Goal: Download file/media: Download file/media

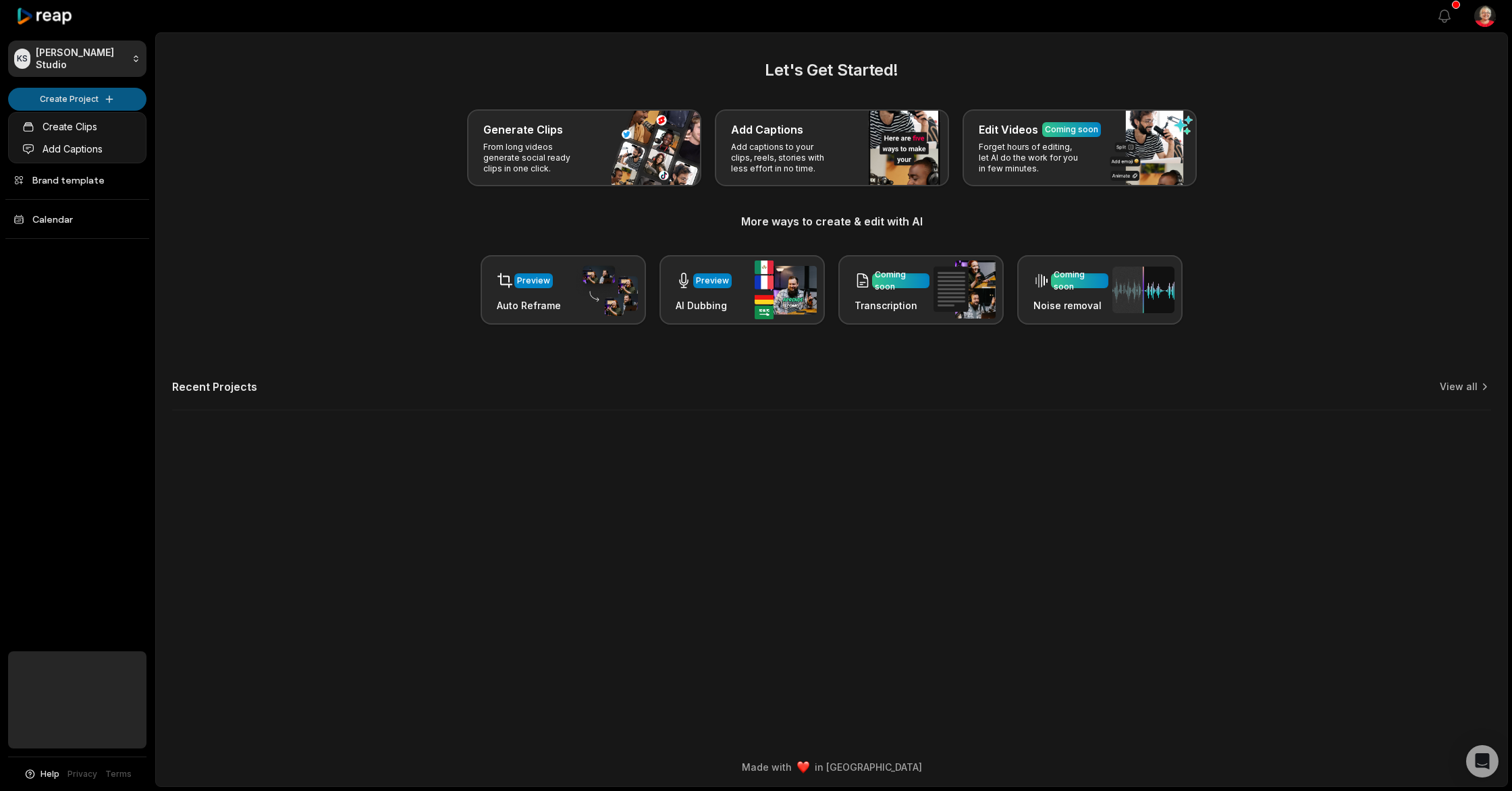
click at [82, 97] on html "KS [PERSON_NAME] Studio Create Project Home Projects Brand template Calendar He…" at bounding box center [756, 395] width 1512 height 791
click at [110, 99] on html "KS [PERSON_NAME] Studio Create Project Home Projects Brand template Calendar He…" at bounding box center [756, 395] width 1512 height 791
click at [104, 98] on html "KS [PERSON_NAME] Studio Create Project Home Projects Brand template Calendar He…" at bounding box center [756, 395] width 1512 height 791
click at [539, 152] on html "KS Katja's Studio Create Project Home Projects Brand template Calendar Help Pri…" at bounding box center [756, 395] width 1512 height 791
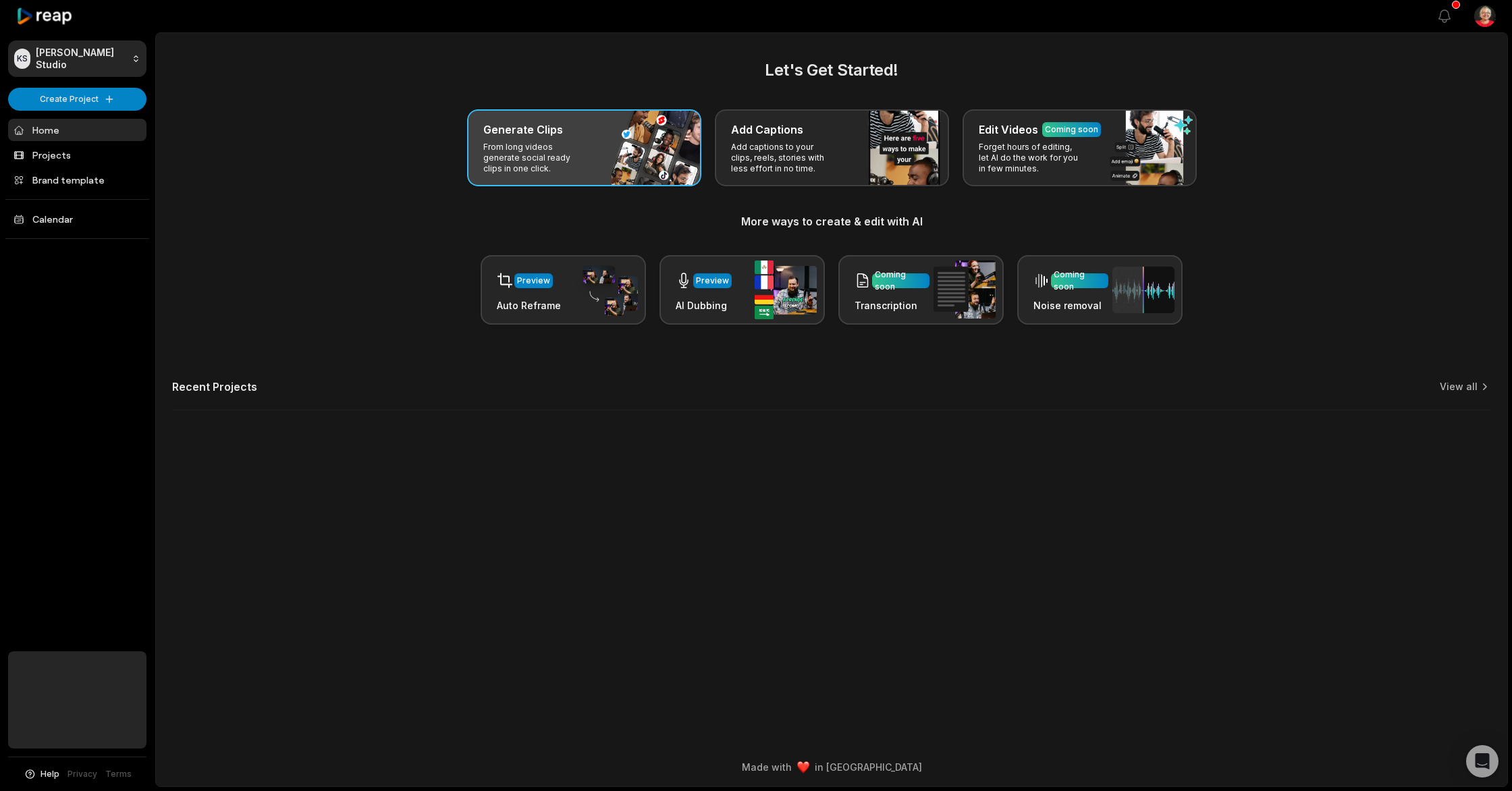
click at [569, 158] on p "From long videos generate social ready clips in one click." at bounding box center [535, 158] width 104 height 33
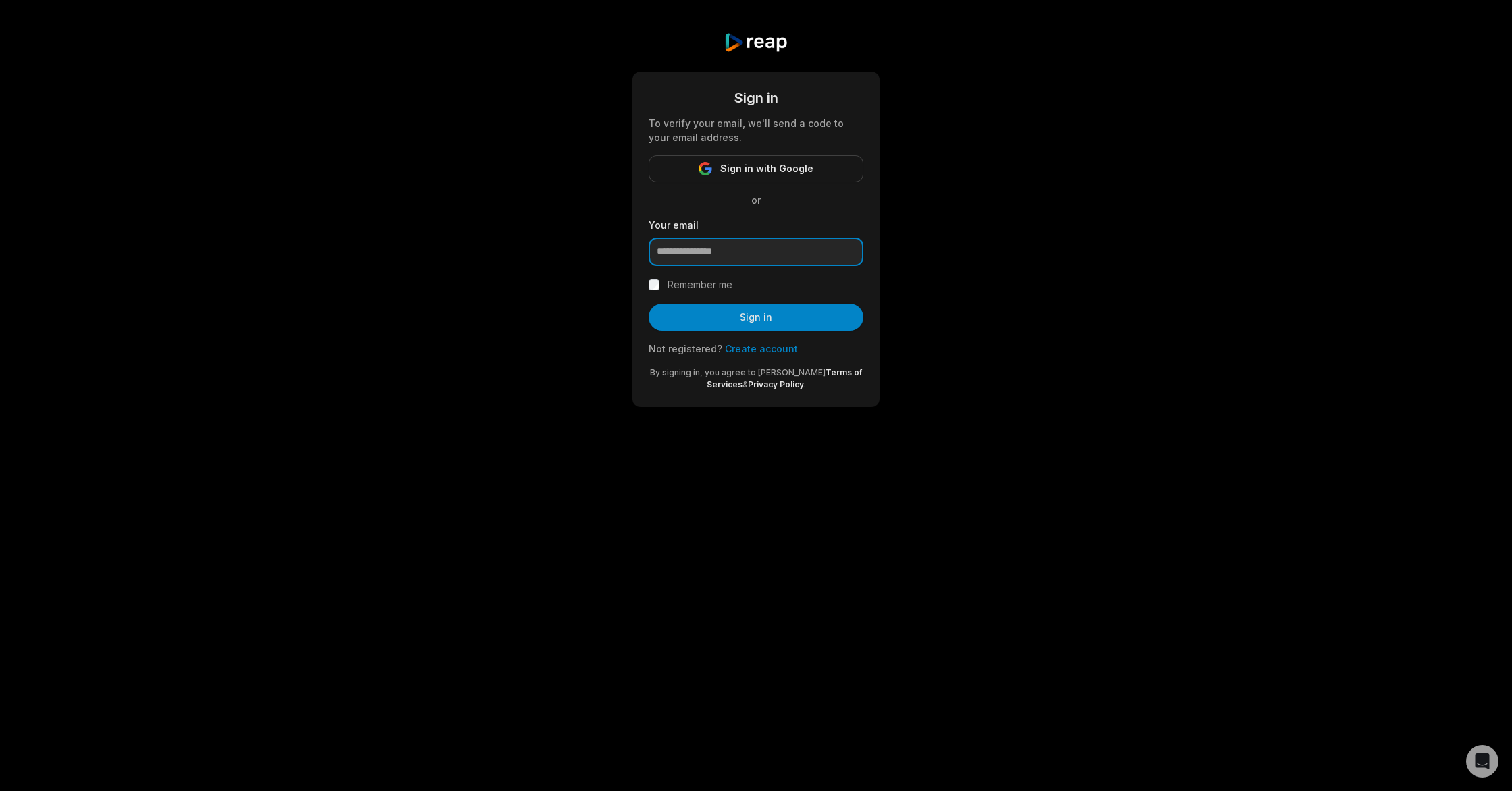
click at [707, 249] on input "email" at bounding box center [756, 252] width 215 height 29
type input "**********"
click at [731, 316] on button "Sign in" at bounding box center [756, 317] width 215 height 27
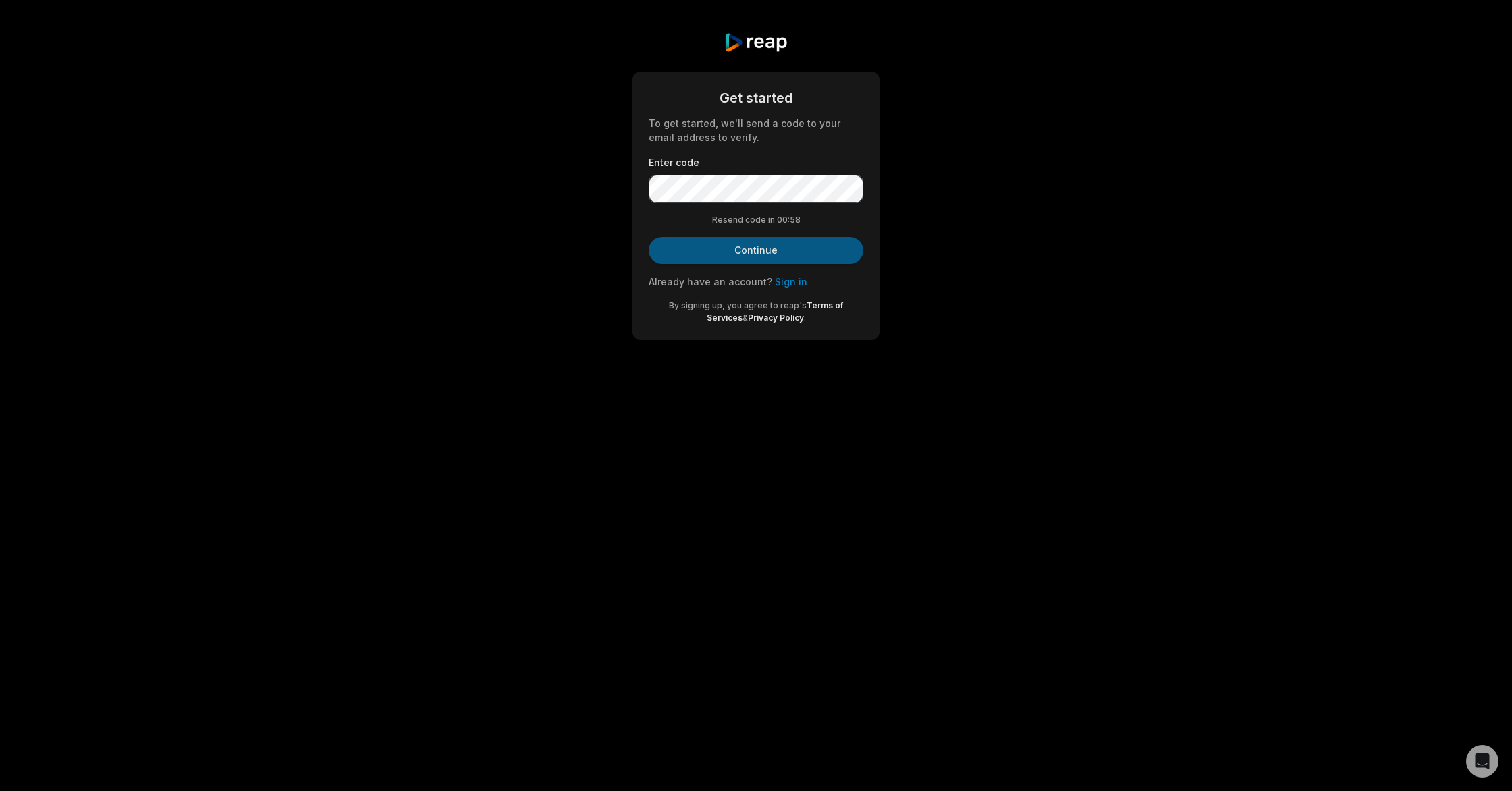
click at [735, 258] on button "Continue" at bounding box center [756, 250] width 215 height 27
click at [743, 250] on button "Continue" at bounding box center [756, 250] width 215 height 27
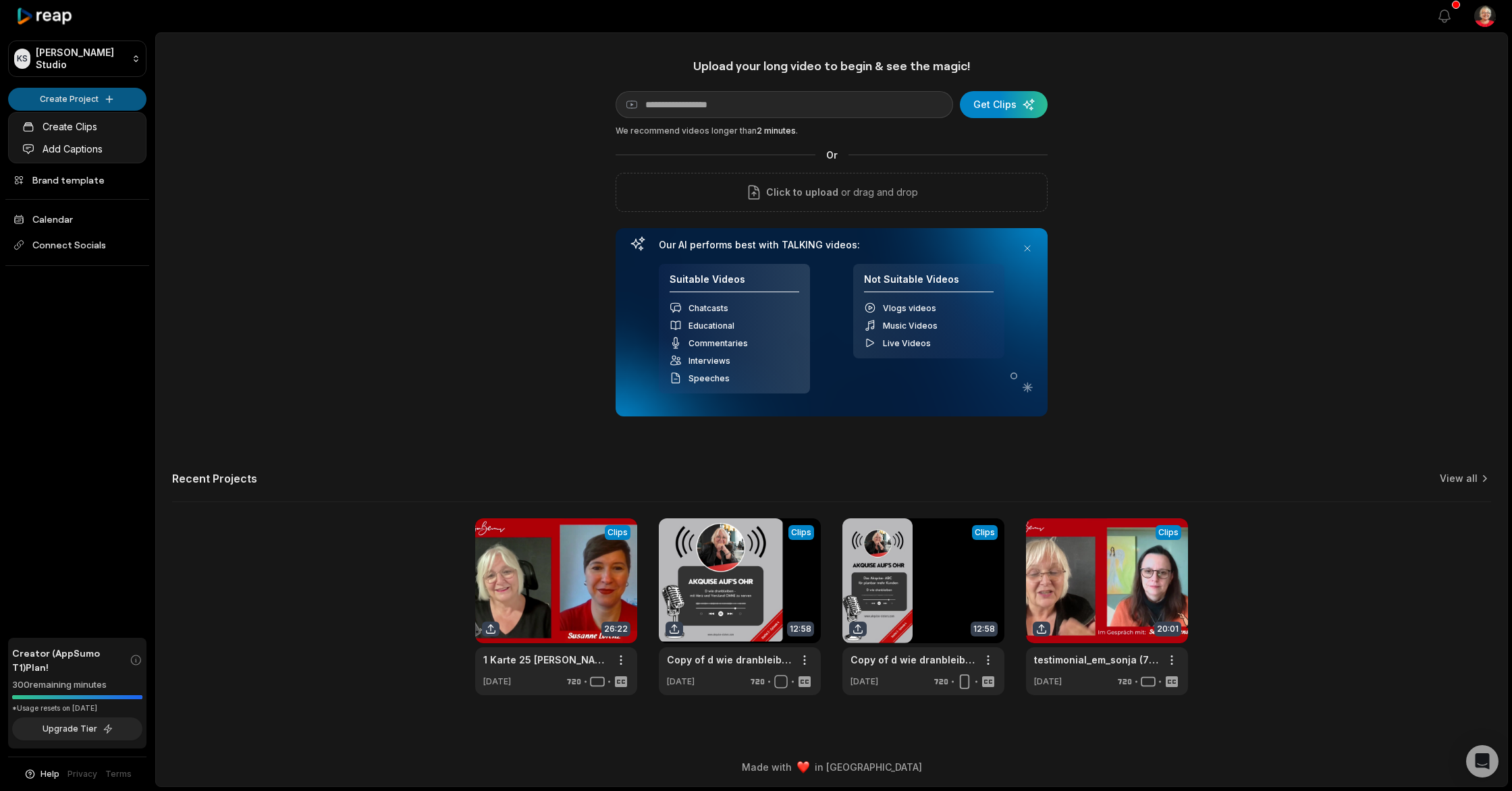
click at [104, 99] on html "KS Katja's Studio Create Project Home Projects Brand template Calendar Connect …" at bounding box center [756, 395] width 1512 height 791
click at [664, 107] on html "KS Katja's Studio Create Project Home Projects Brand template Calendar Connect …" at bounding box center [756, 395] width 1512 height 791
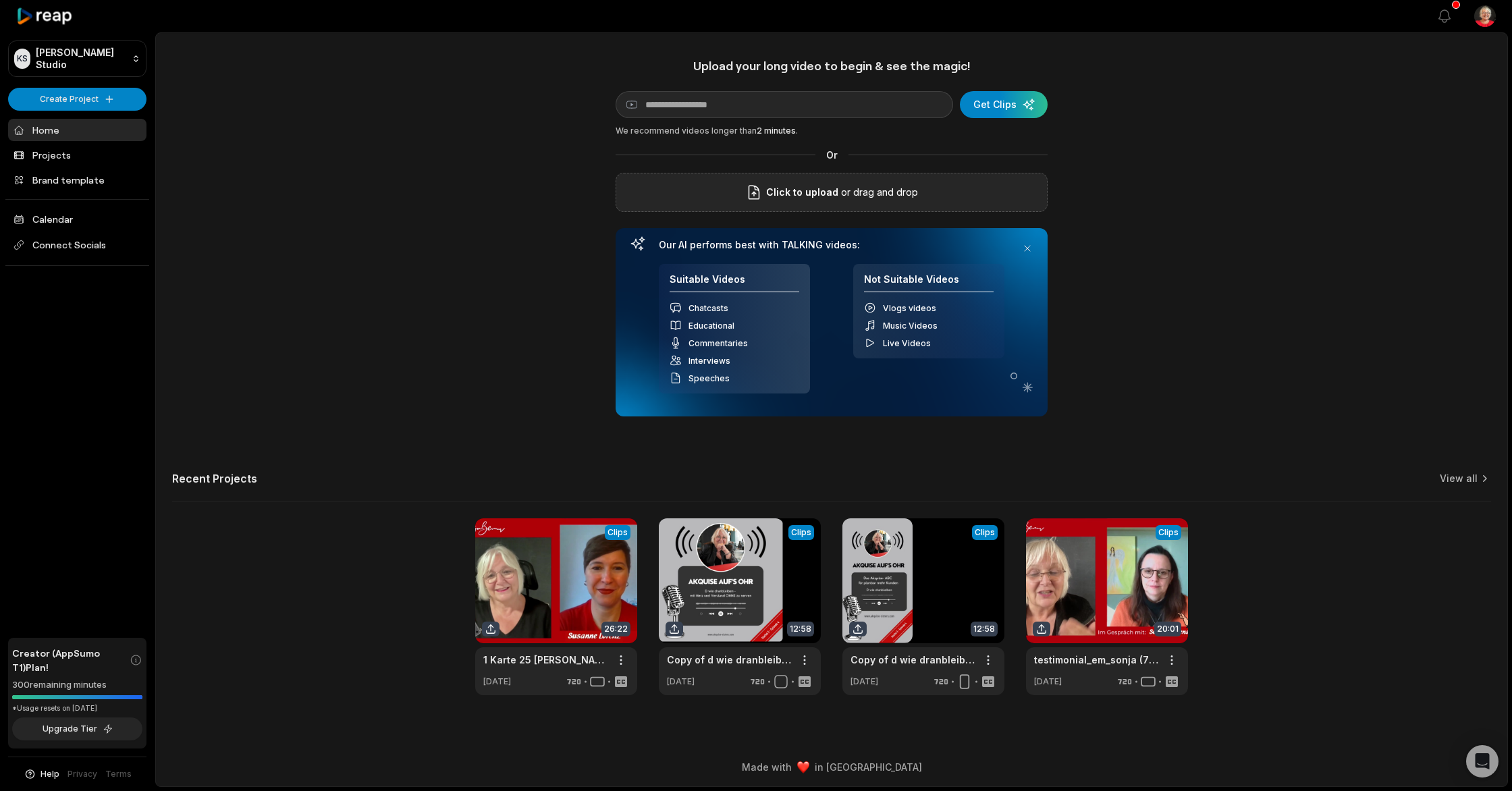
click at [752, 193] on icon at bounding box center [754, 193] width 10 height 14
click at [0, 0] on input "Click to upload" at bounding box center [0, 0] width 0 height 0
click at [1299, 790] on div at bounding box center [756, 791] width 1512 height 0
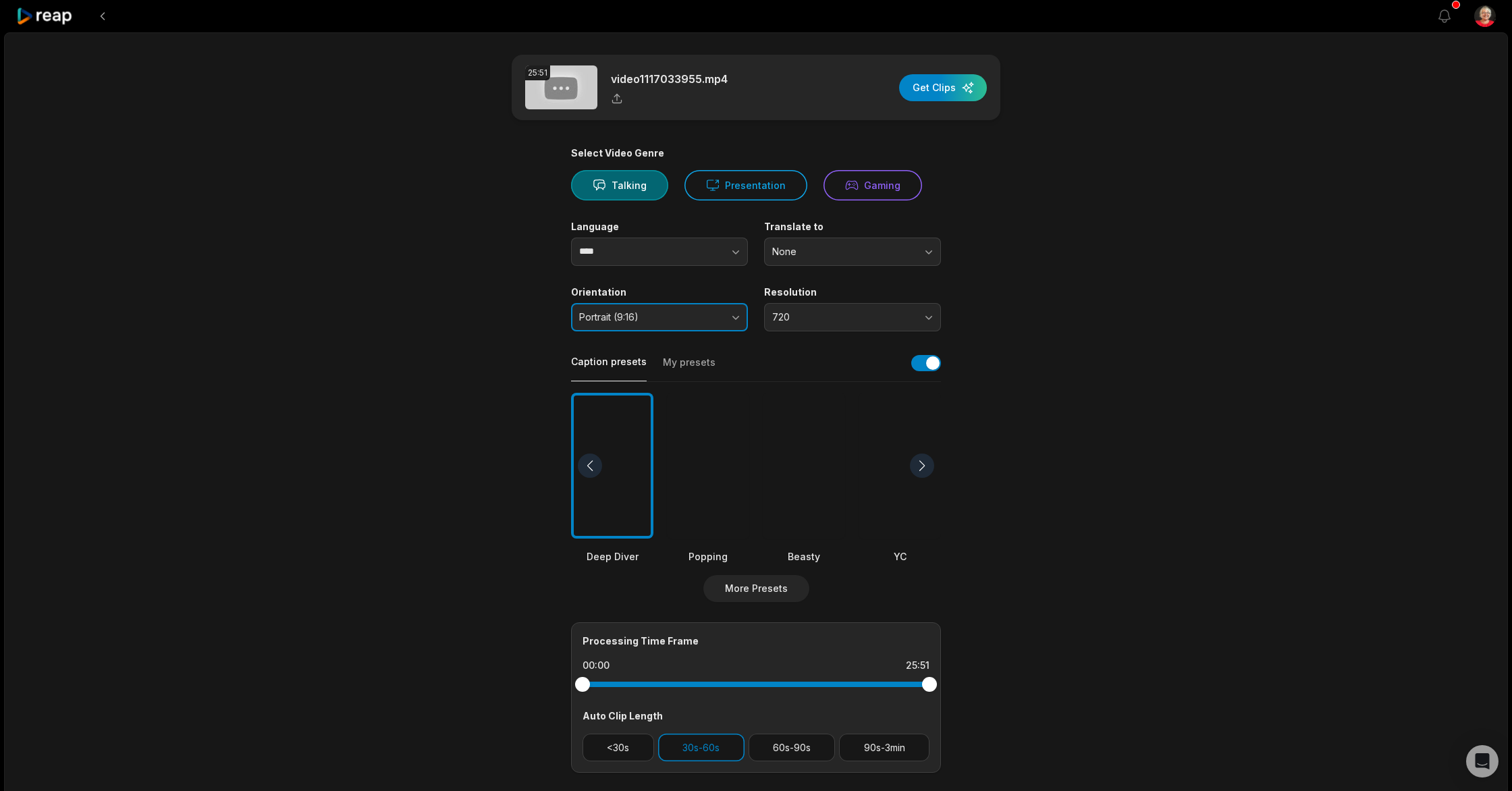
click at [728, 324] on button "Portrait (9:16)" at bounding box center [659, 317] width 177 height 29
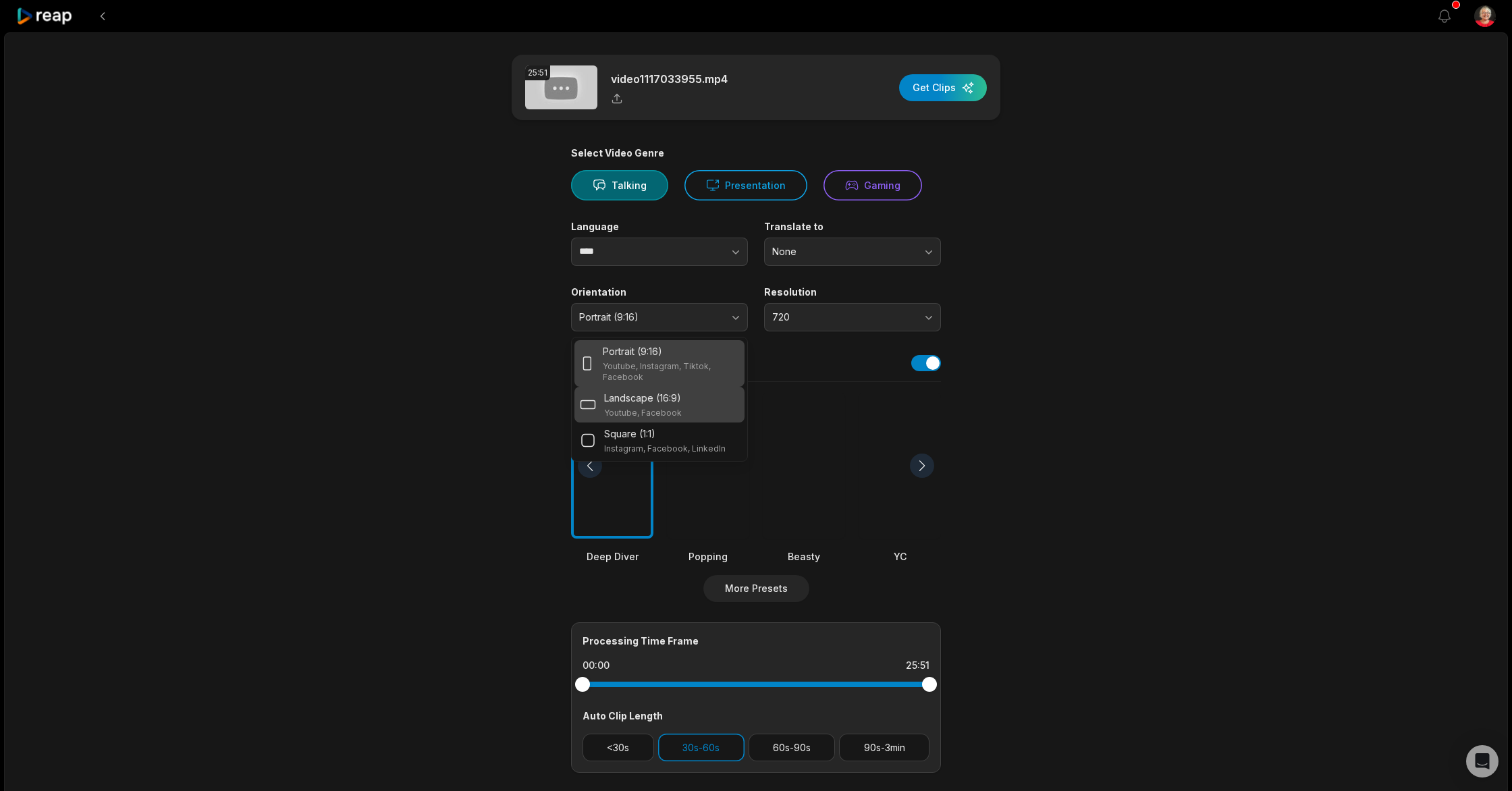
click at [677, 402] on p "Landscape (16:9)" at bounding box center [643, 398] width 77 height 14
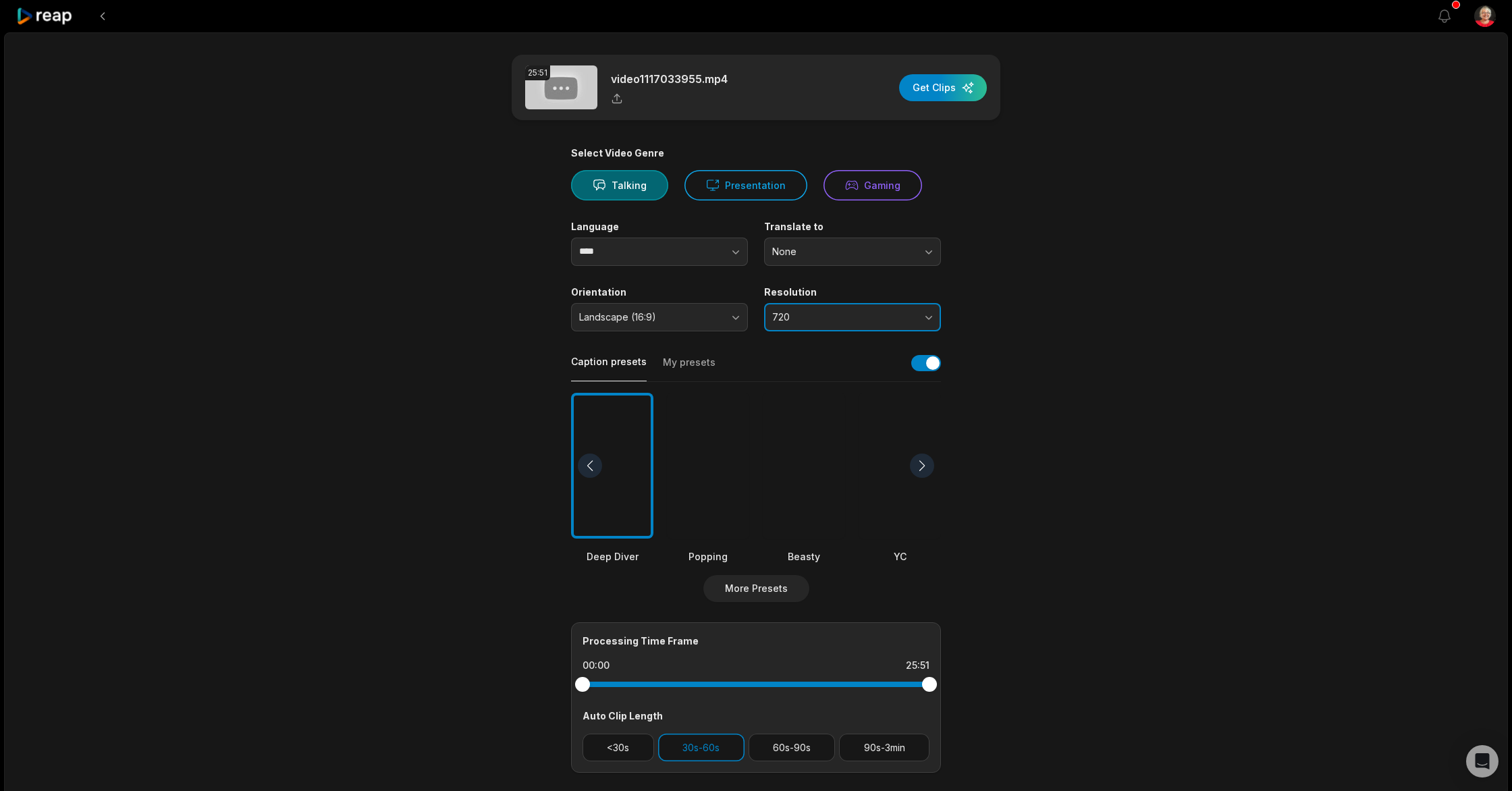
click at [870, 314] on span "720" at bounding box center [843, 317] width 142 height 12
click at [839, 374] on p "1080" at bounding box center [853, 373] width 160 height 14
click at [720, 257] on button "button" at bounding box center [710, 252] width 77 height 29
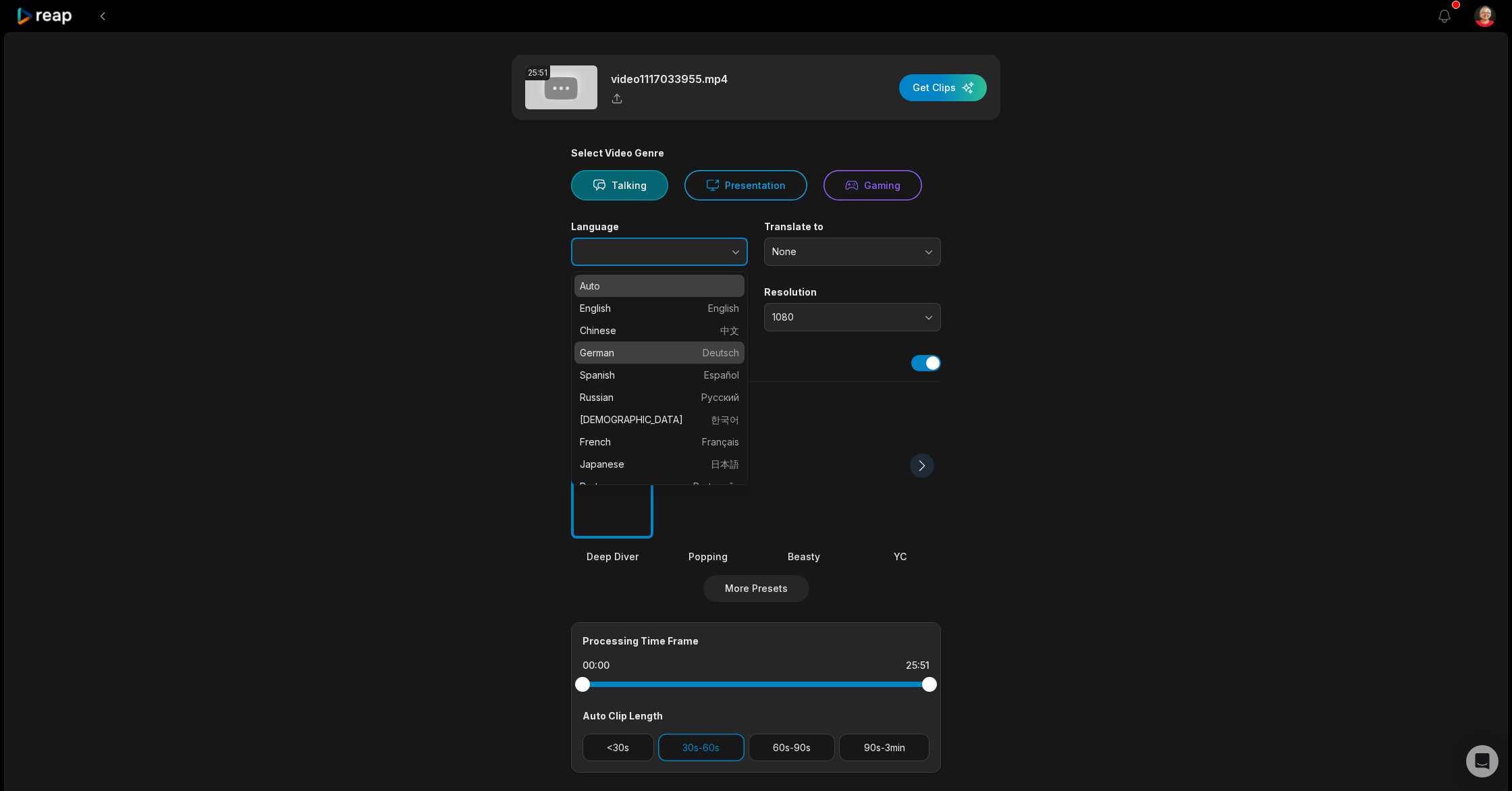
type input "******"
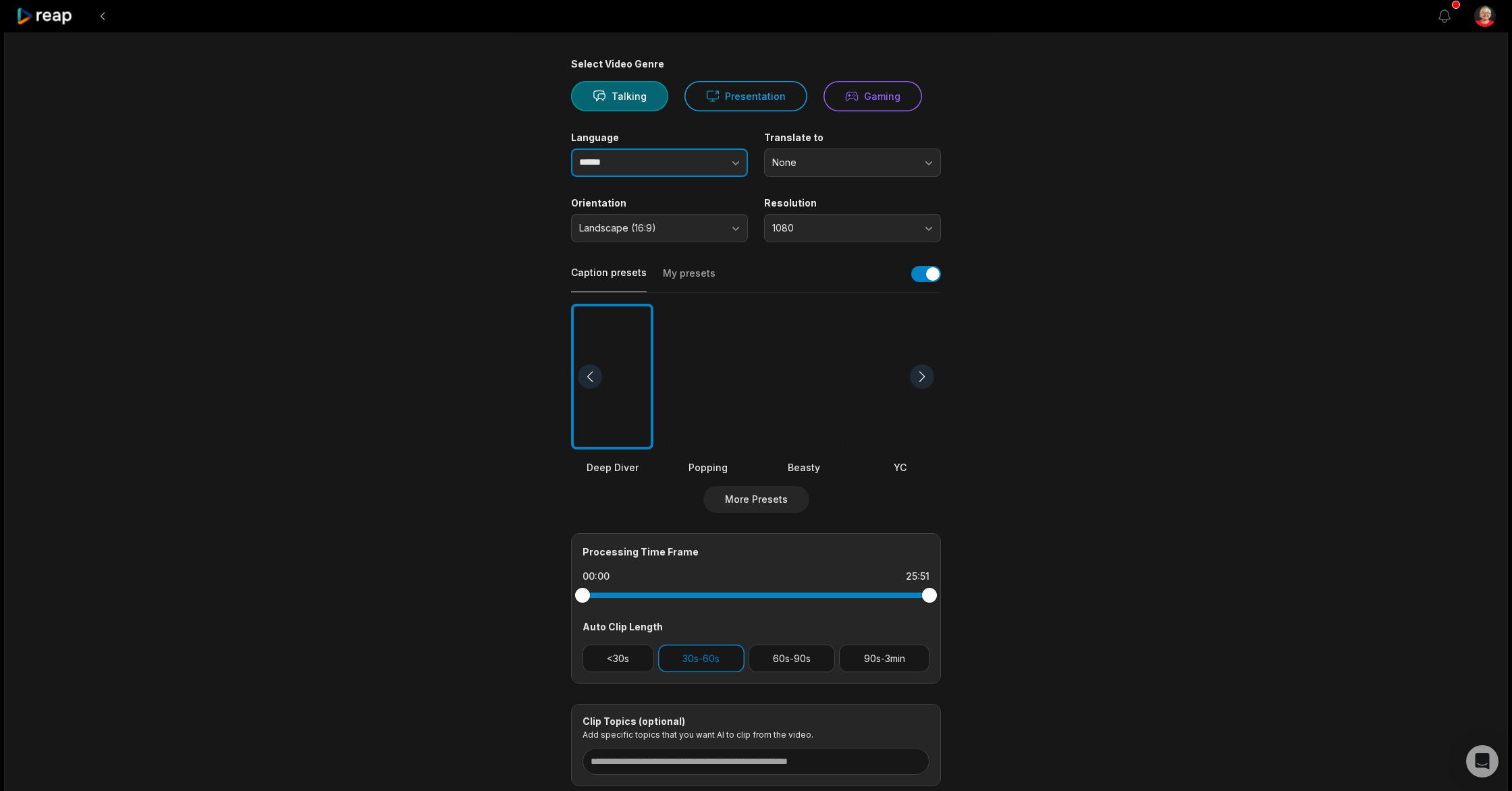
scroll to position [91, 0]
click at [793, 660] on button "60s-90s" at bounding box center [792, 657] width 87 height 28
click at [705, 660] on button "30s-60s" at bounding box center [701, 657] width 86 height 28
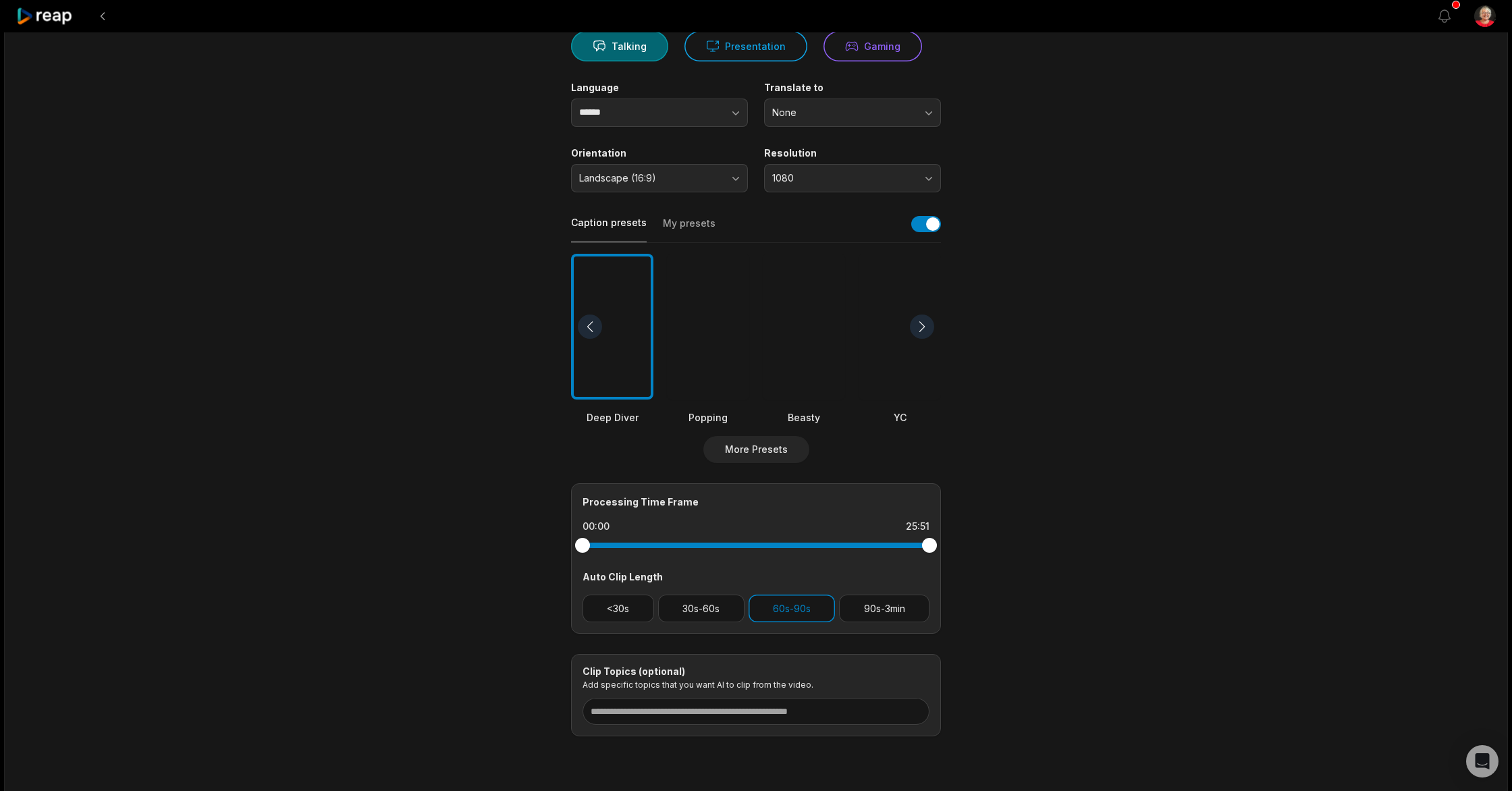
scroll to position [114, 0]
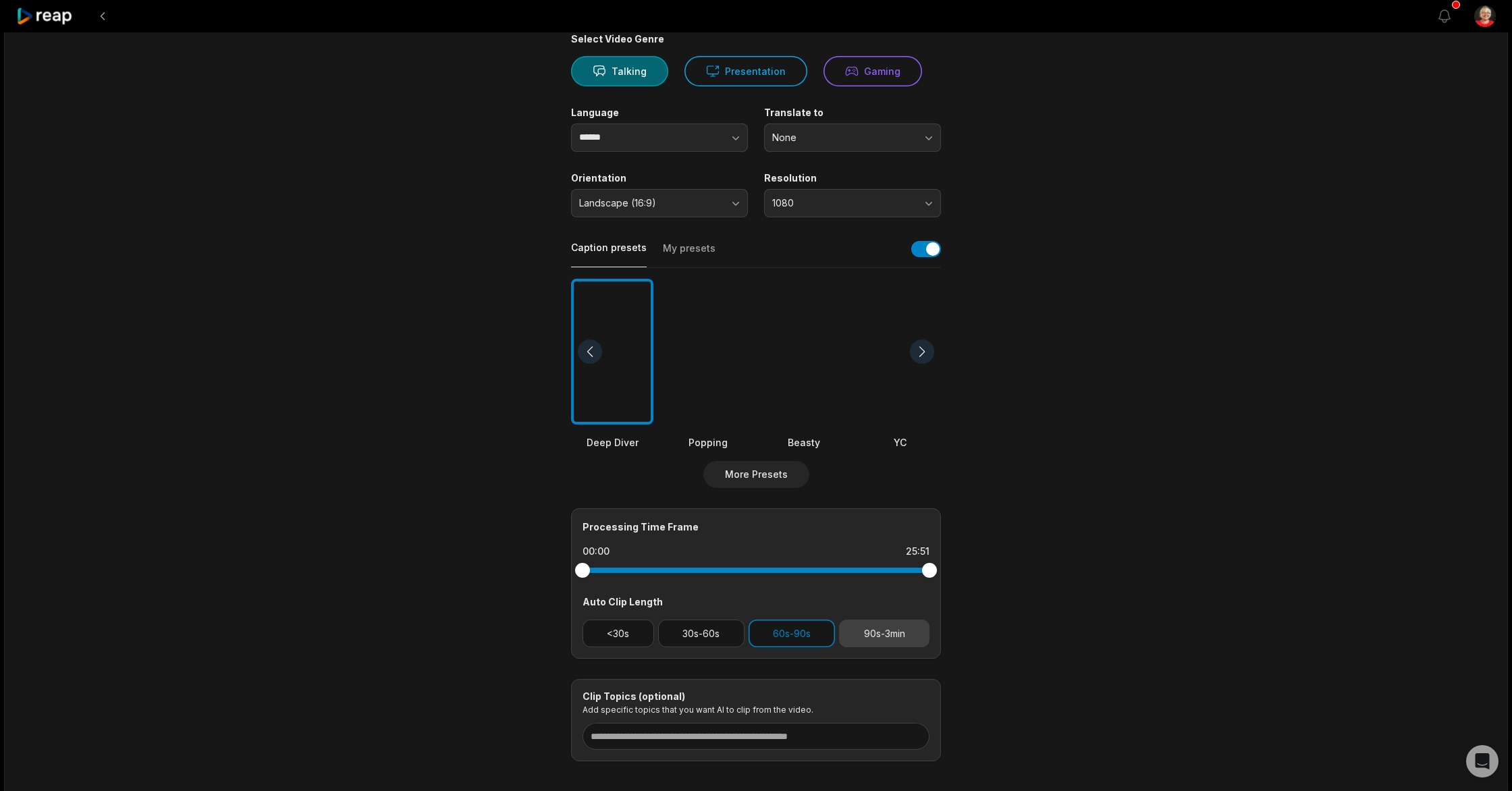
click at [881, 631] on button "90s-3min" at bounding box center [884, 634] width 90 height 28
click at [807, 635] on button "60s-90s" at bounding box center [792, 634] width 87 height 28
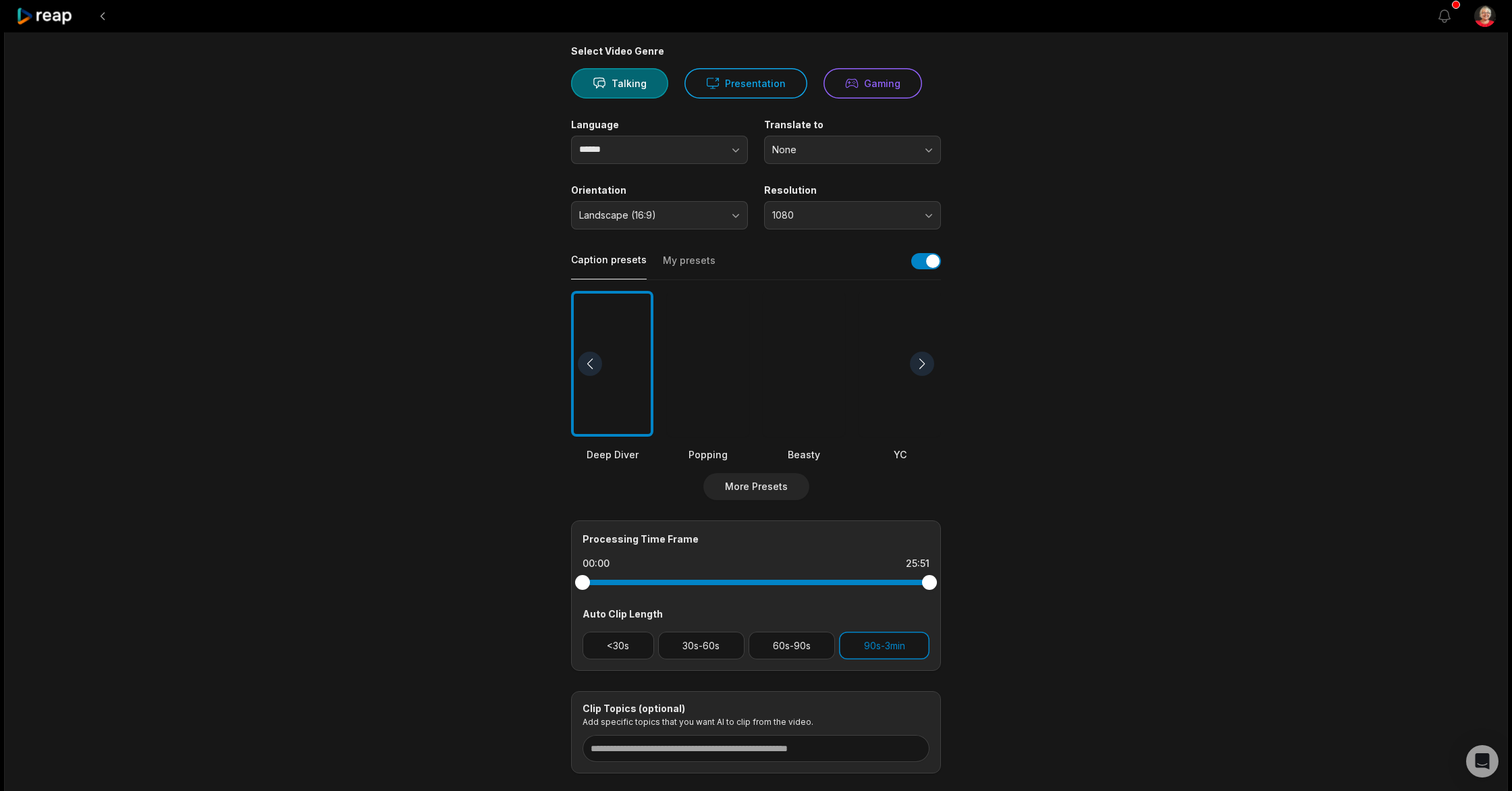
scroll to position [0, 0]
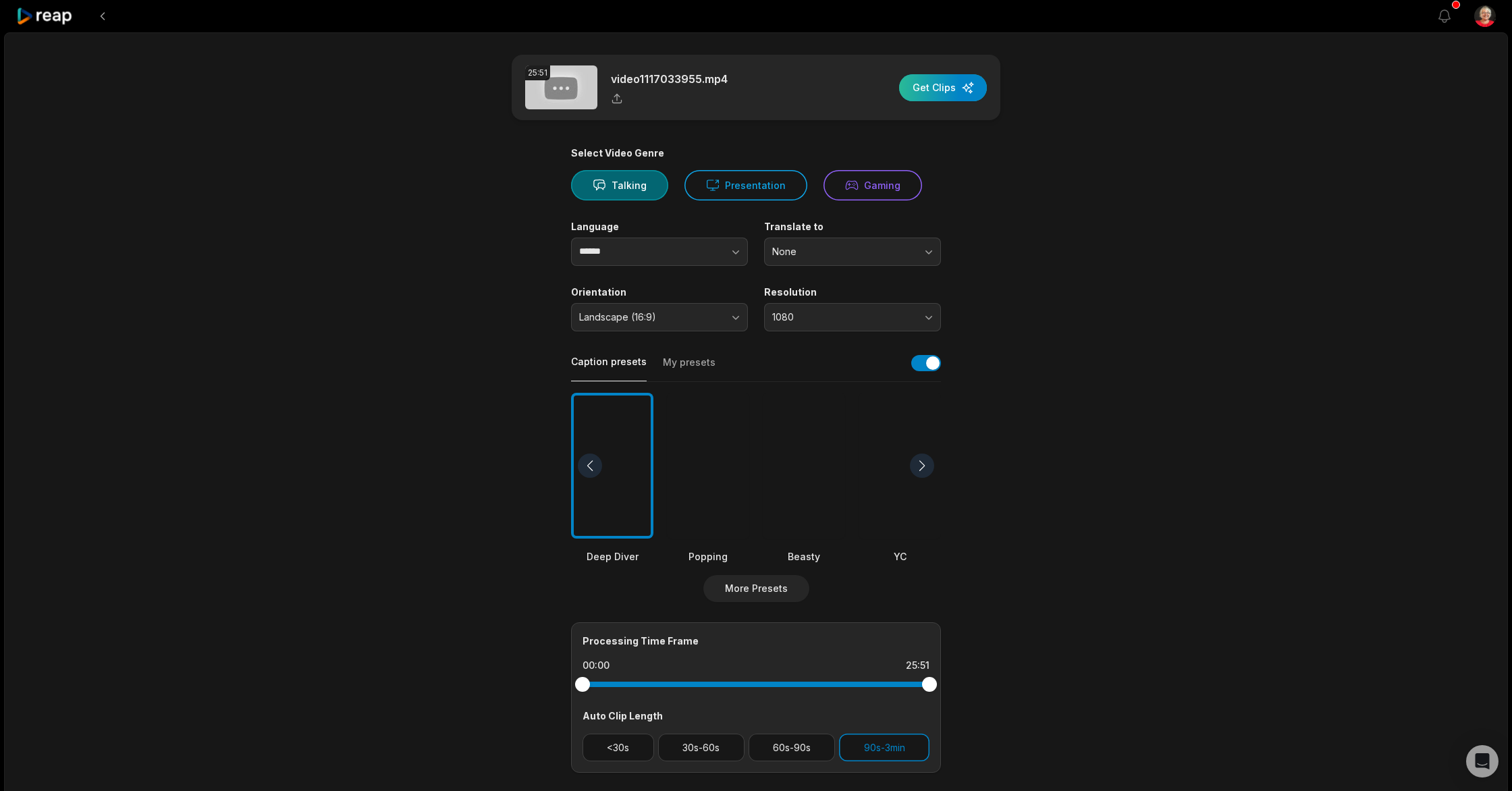
click at [934, 89] on div "button" at bounding box center [943, 87] width 88 height 27
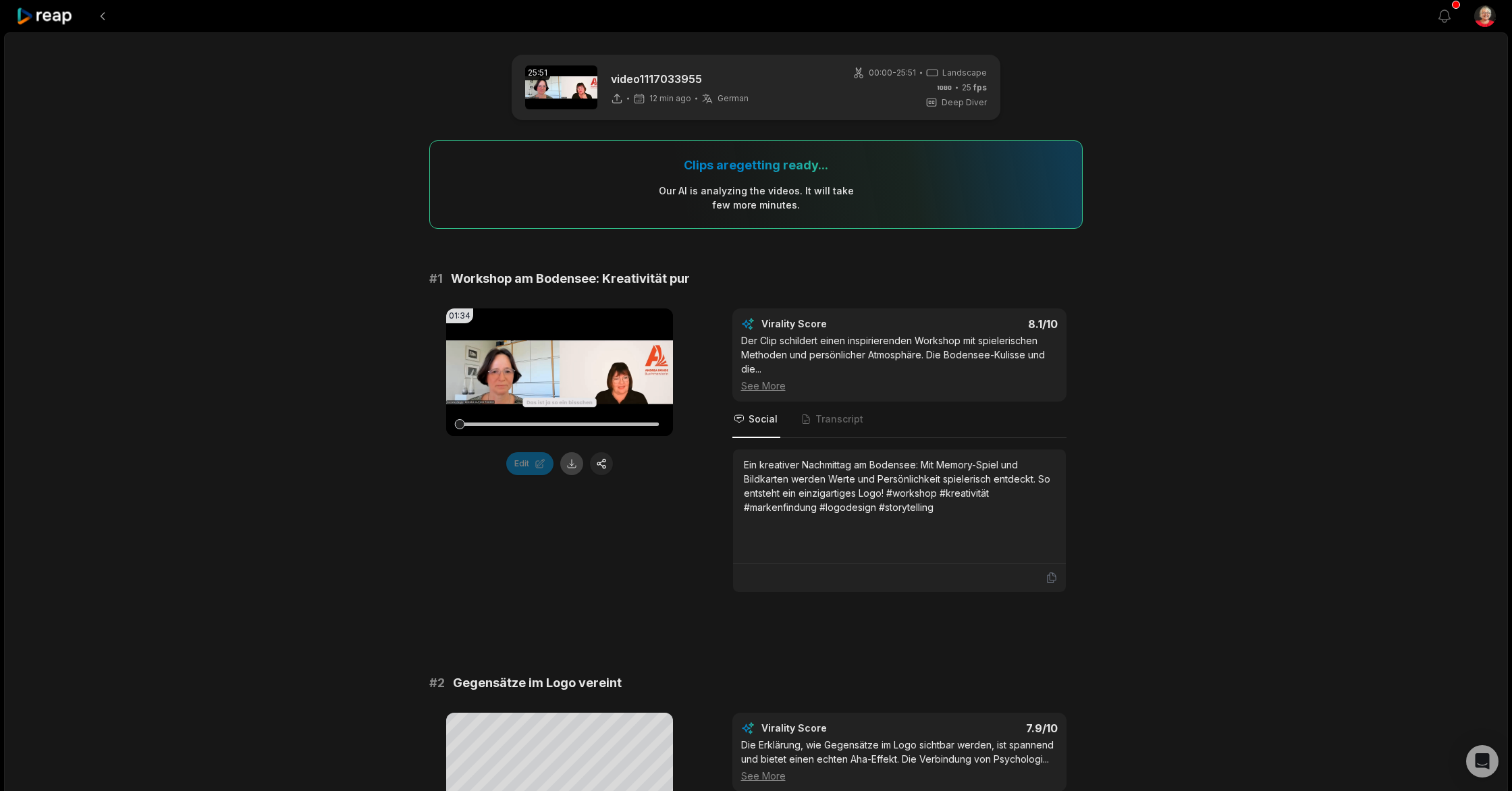
click at [569, 467] on button at bounding box center [572, 464] width 23 height 23
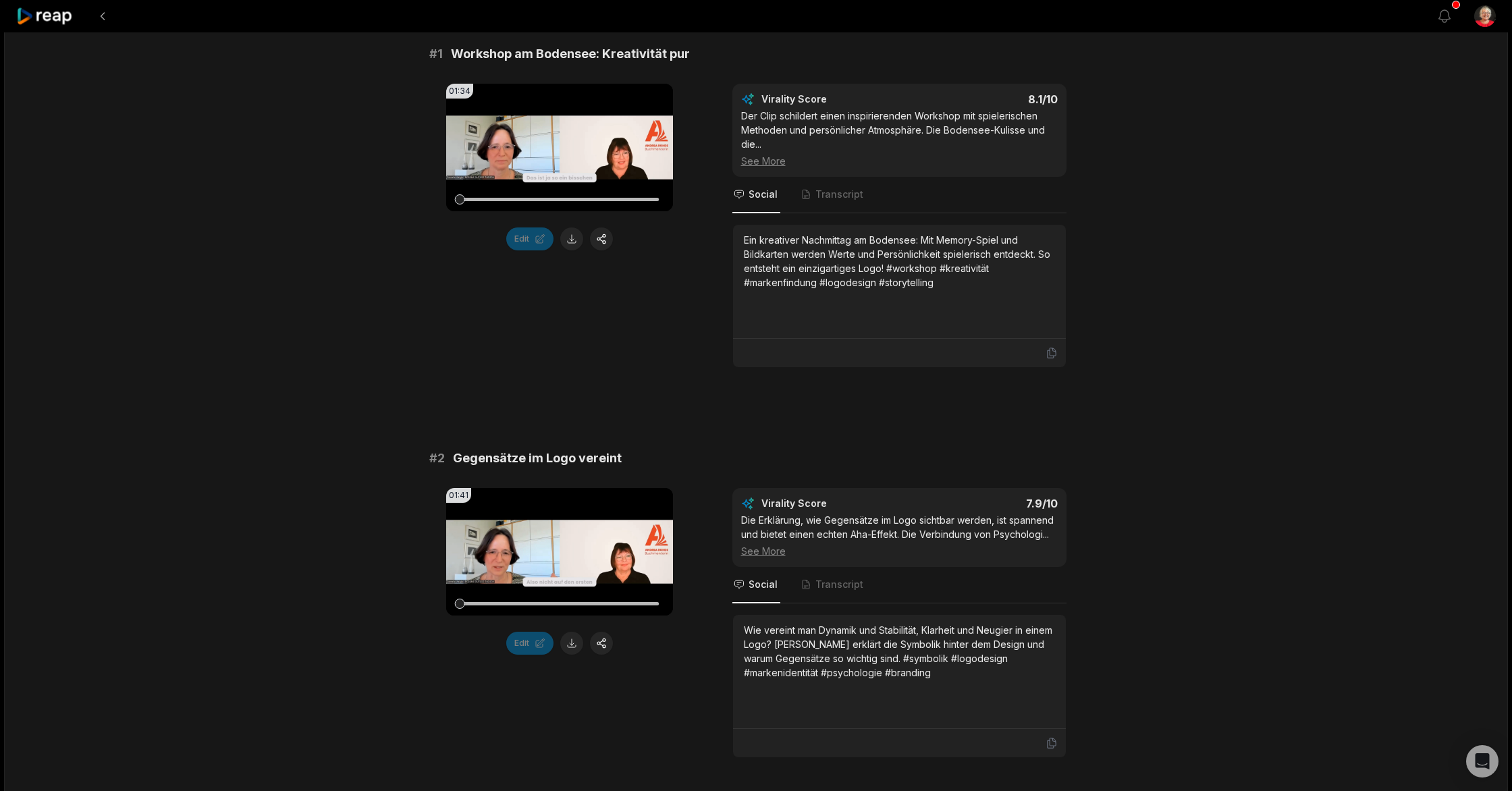
scroll to position [394, 0]
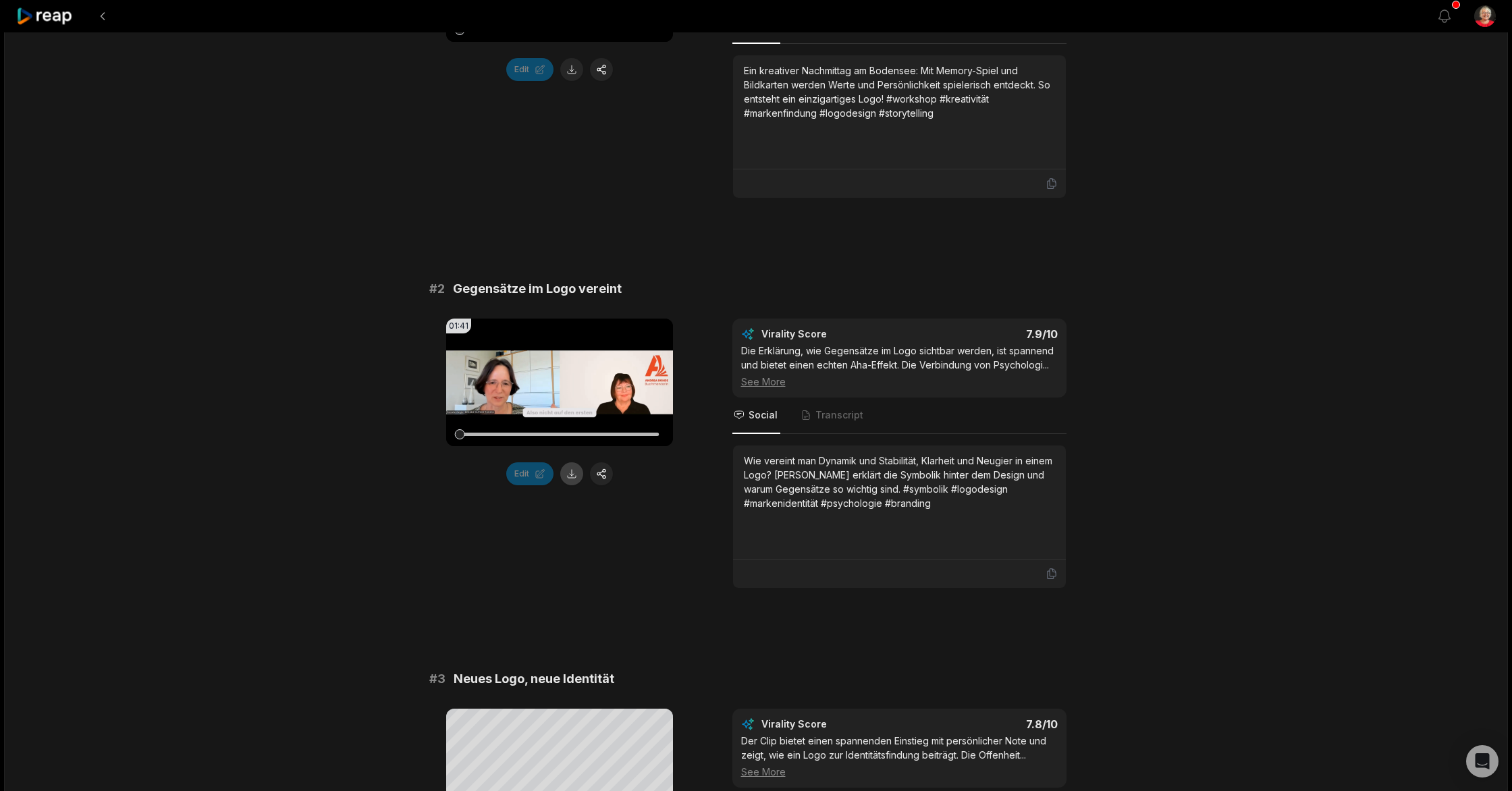
click at [568, 479] on button at bounding box center [572, 474] width 23 height 23
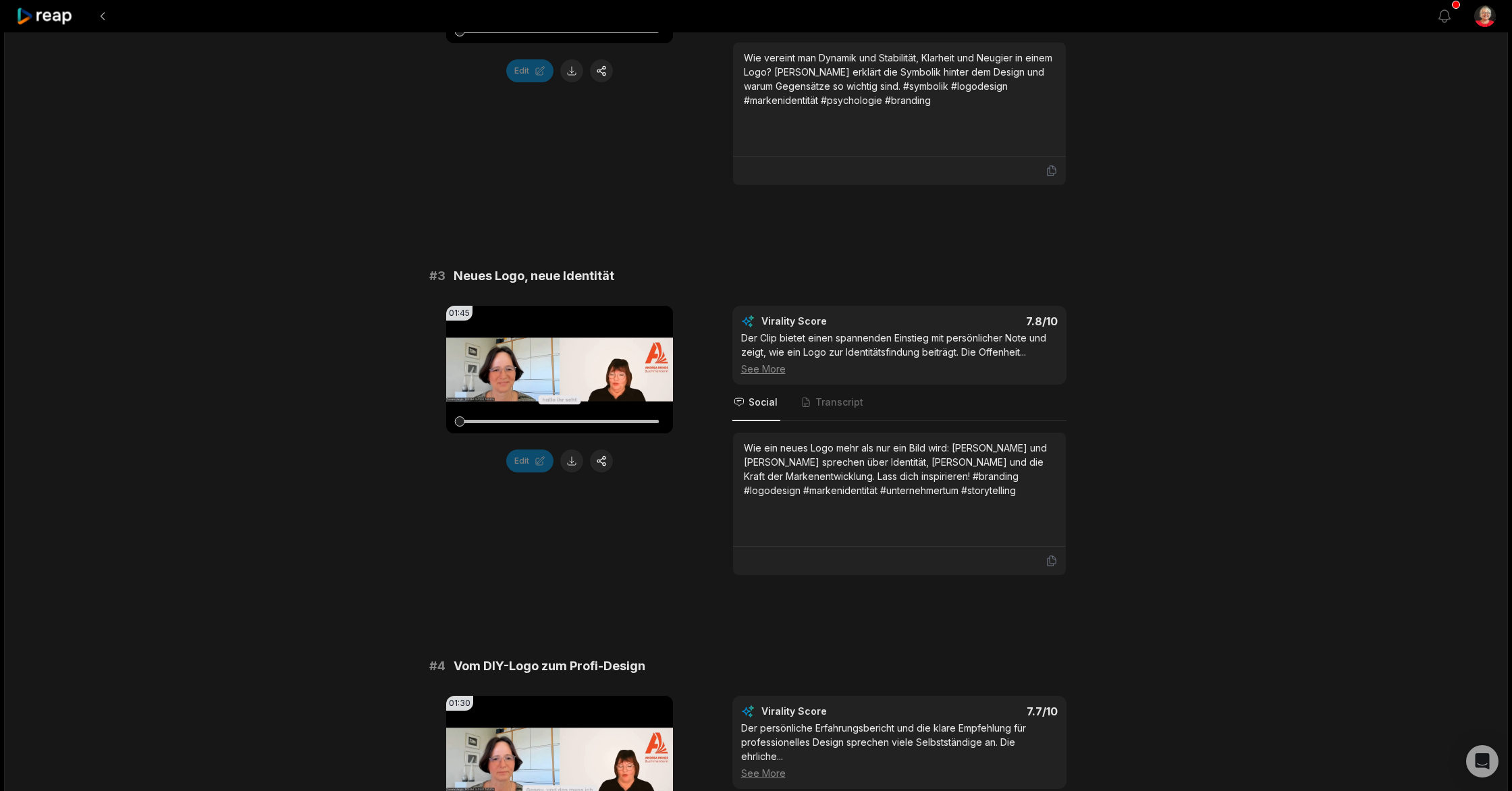
scroll to position [818, 0]
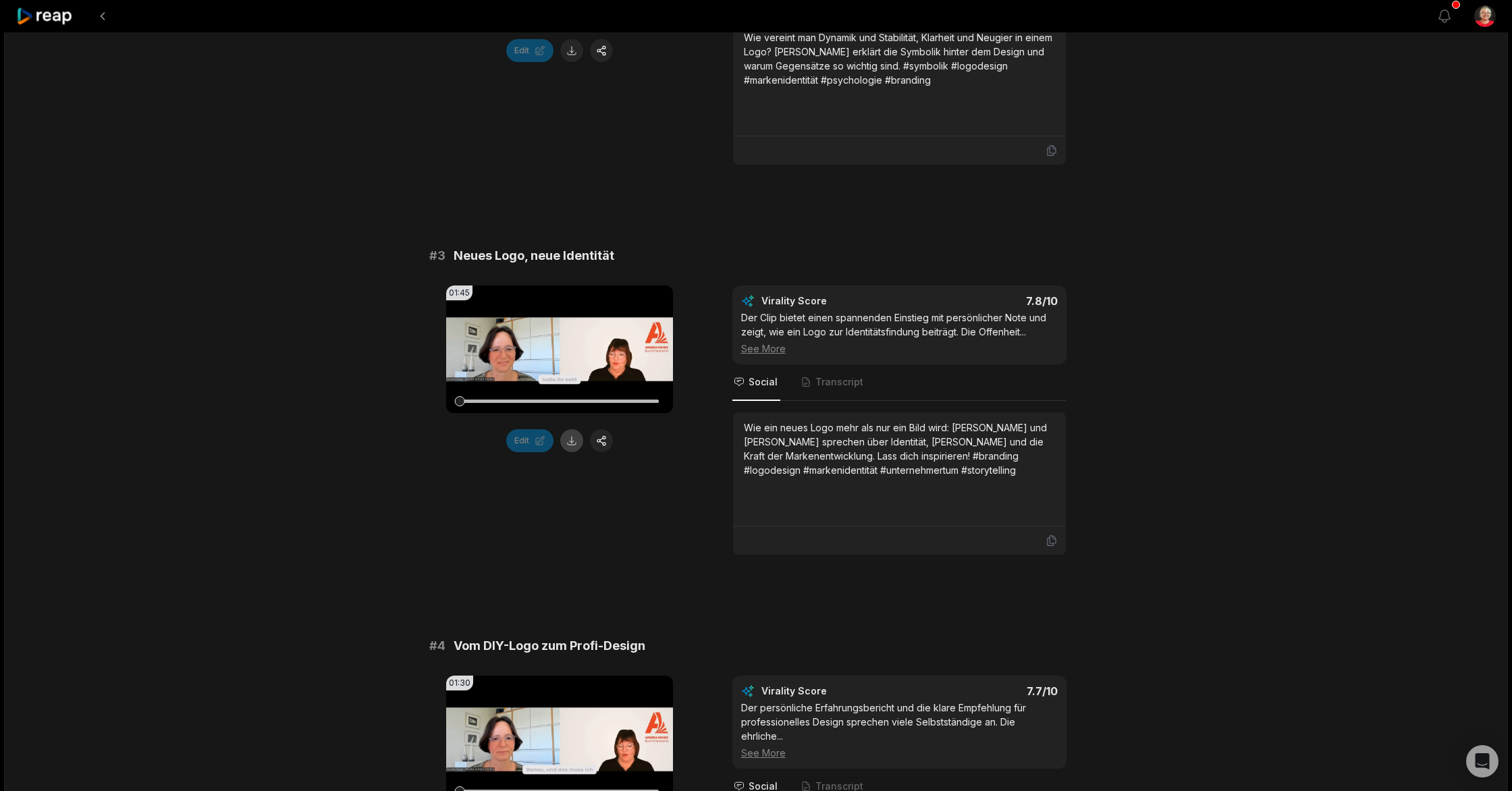
click at [569, 443] on button at bounding box center [572, 441] width 23 height 23
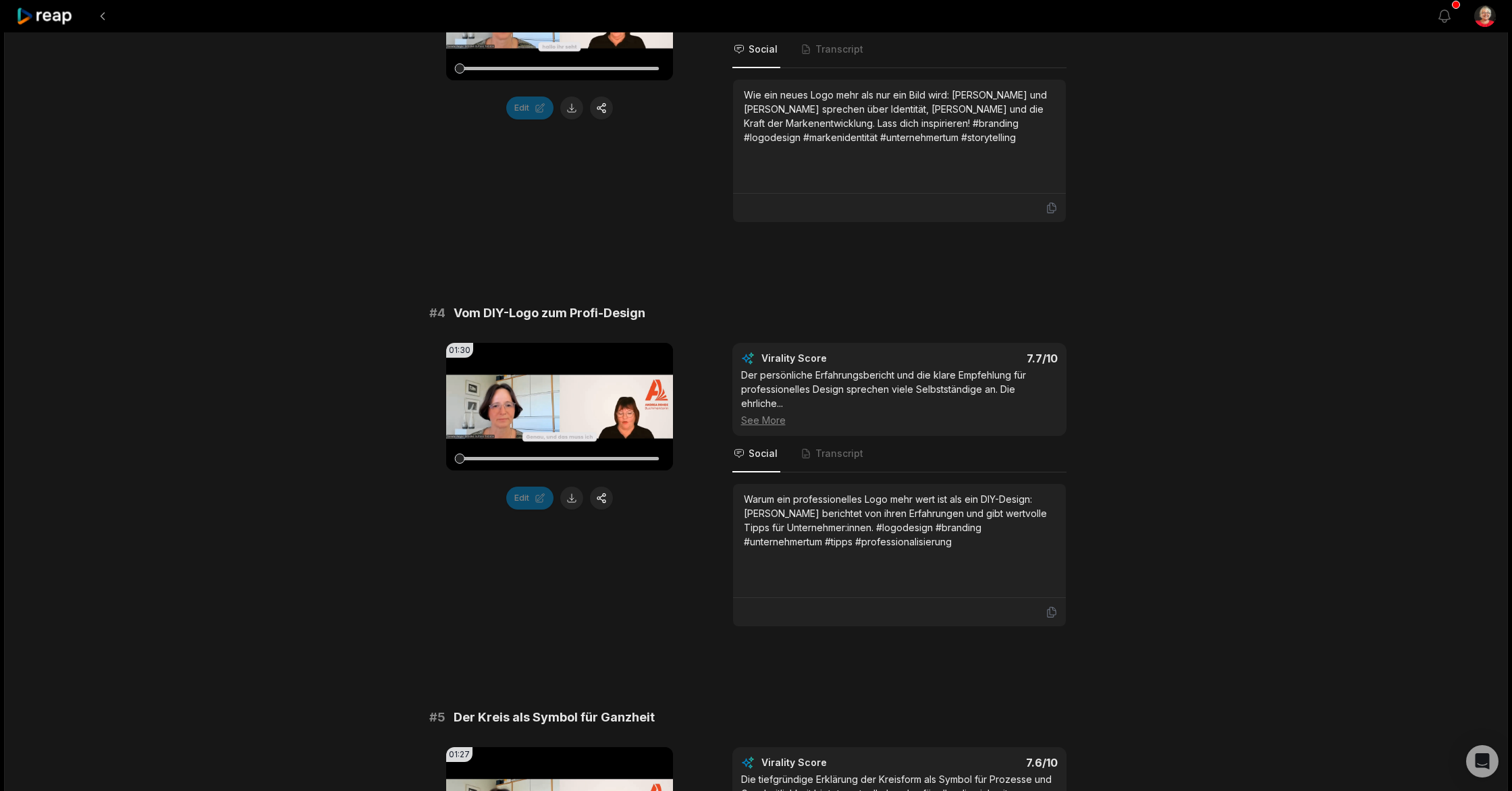
scroll to position [1199, 0]
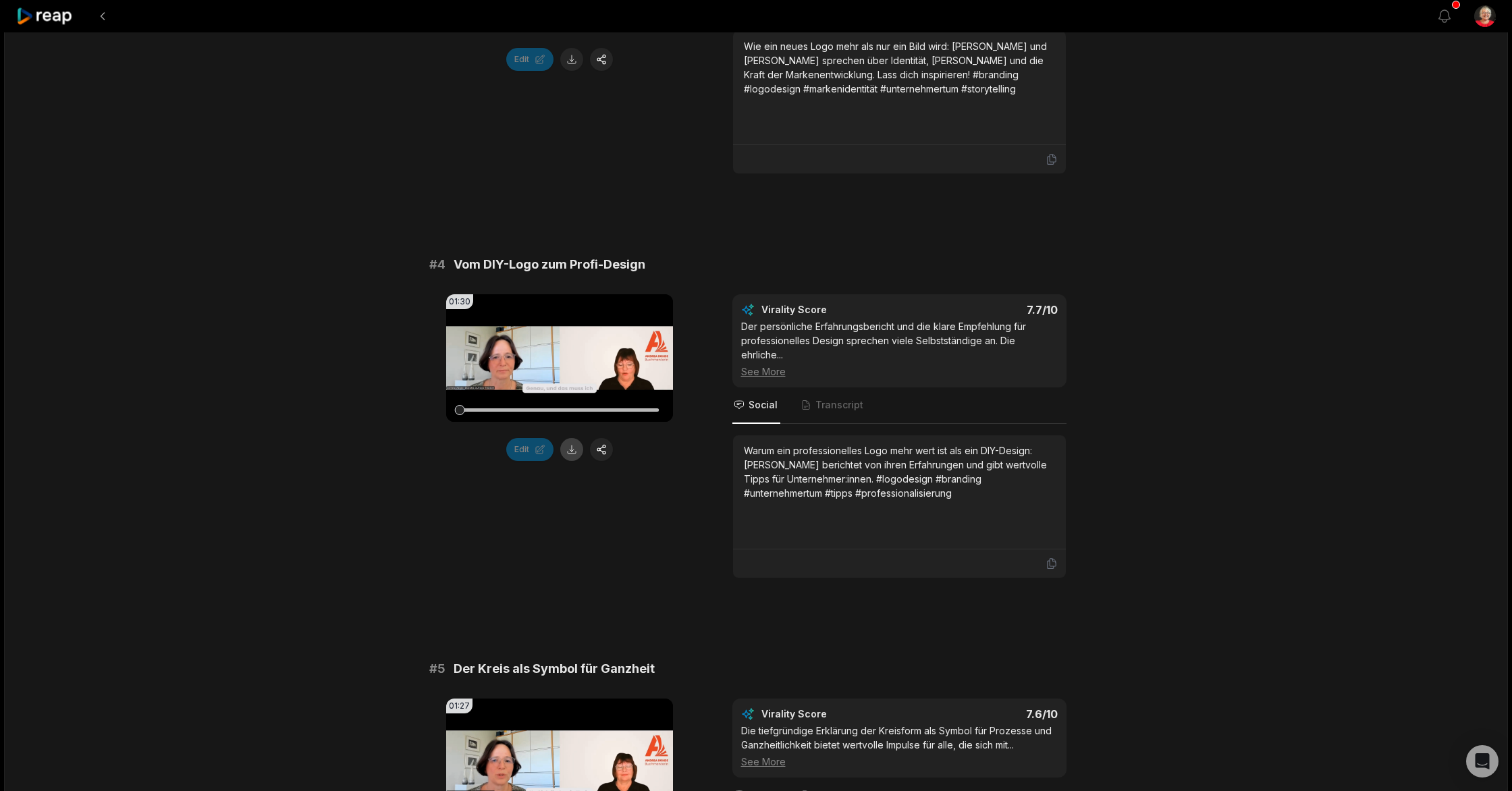
click at [568, 451] on button at bounding box center [572, 450] width 23 height 23
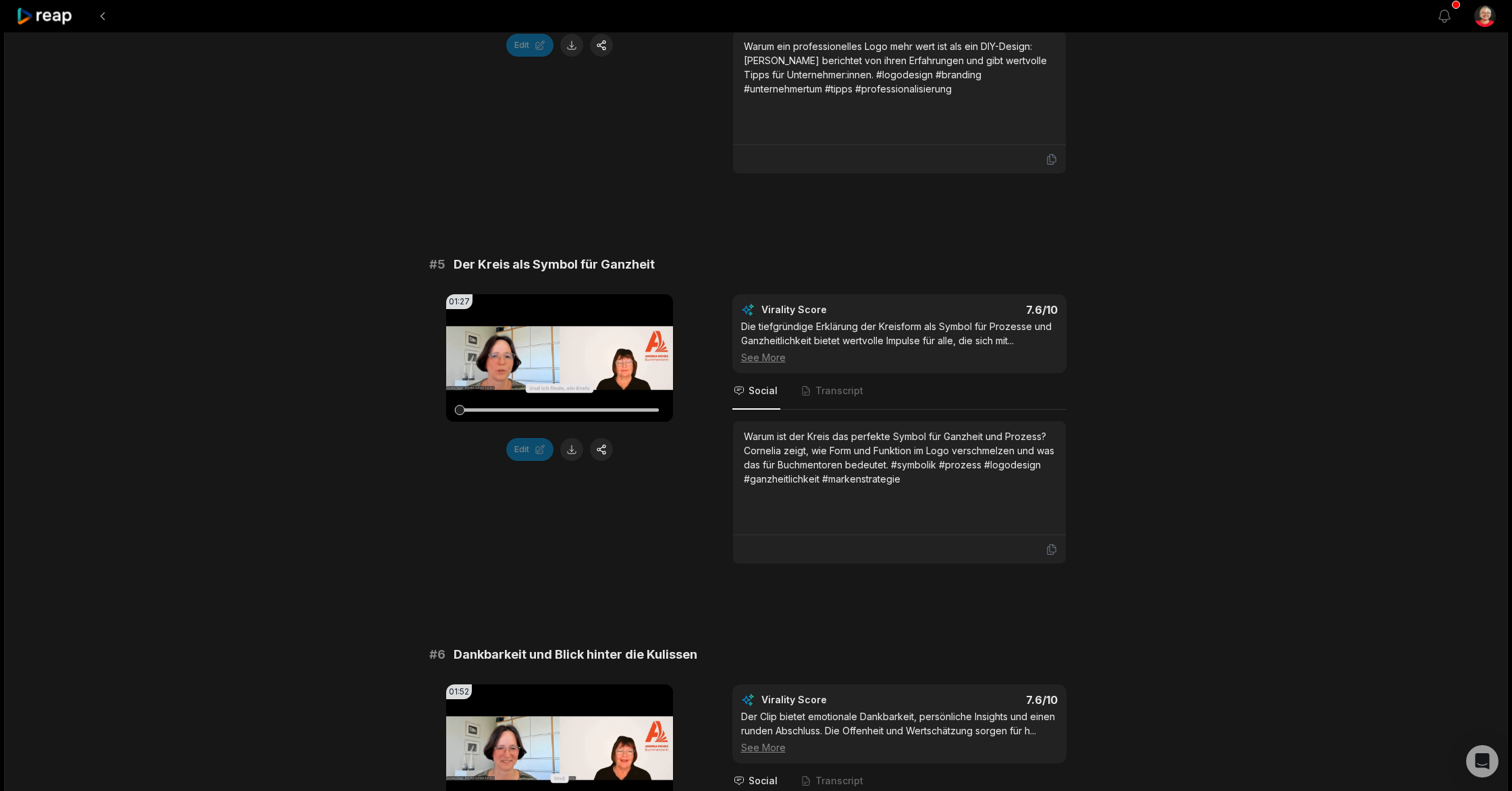
scroll to position [1628, 0]
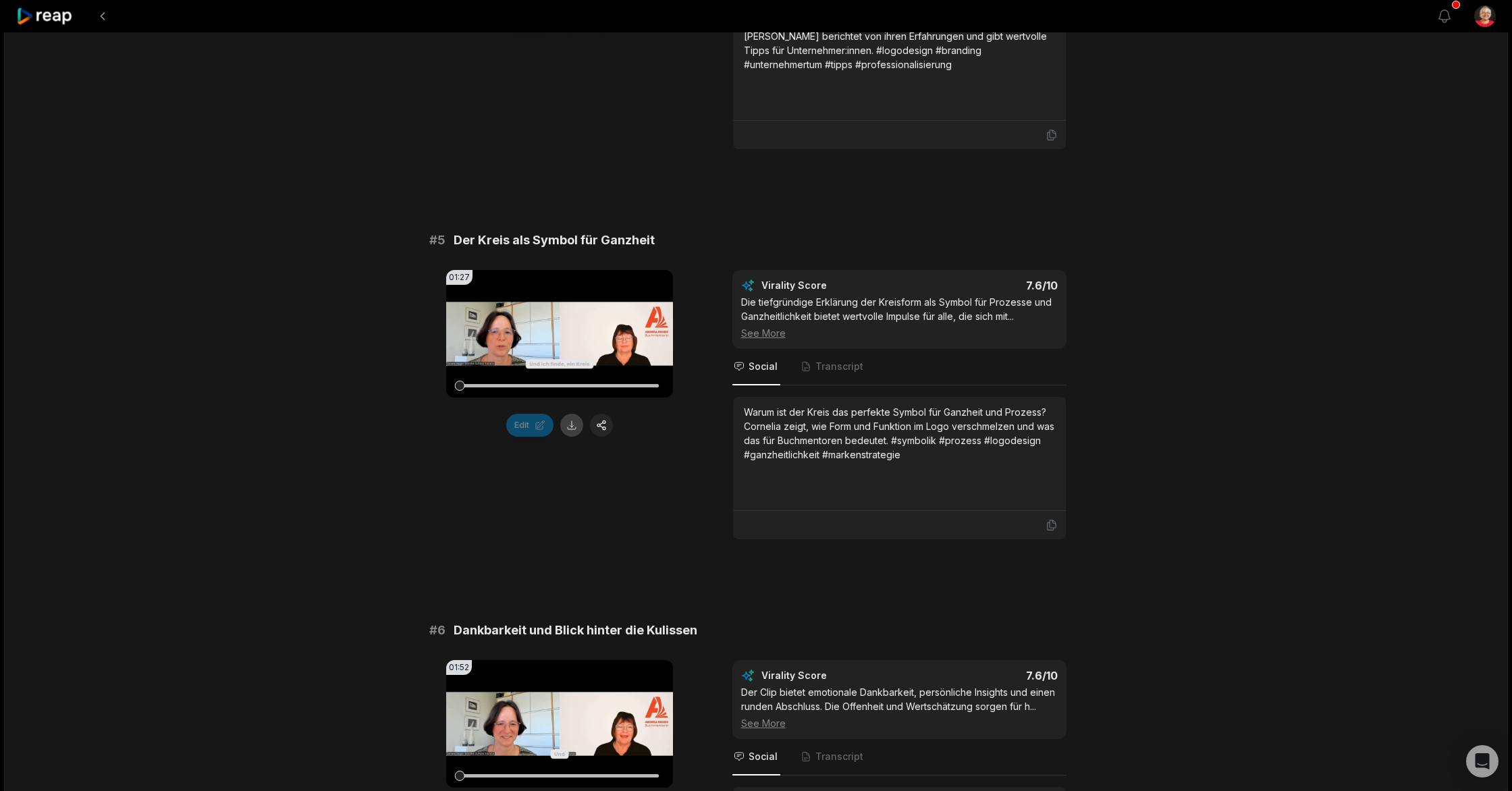
click at [569, 428] on button at bounding box center [572, 425] width 23 height 23
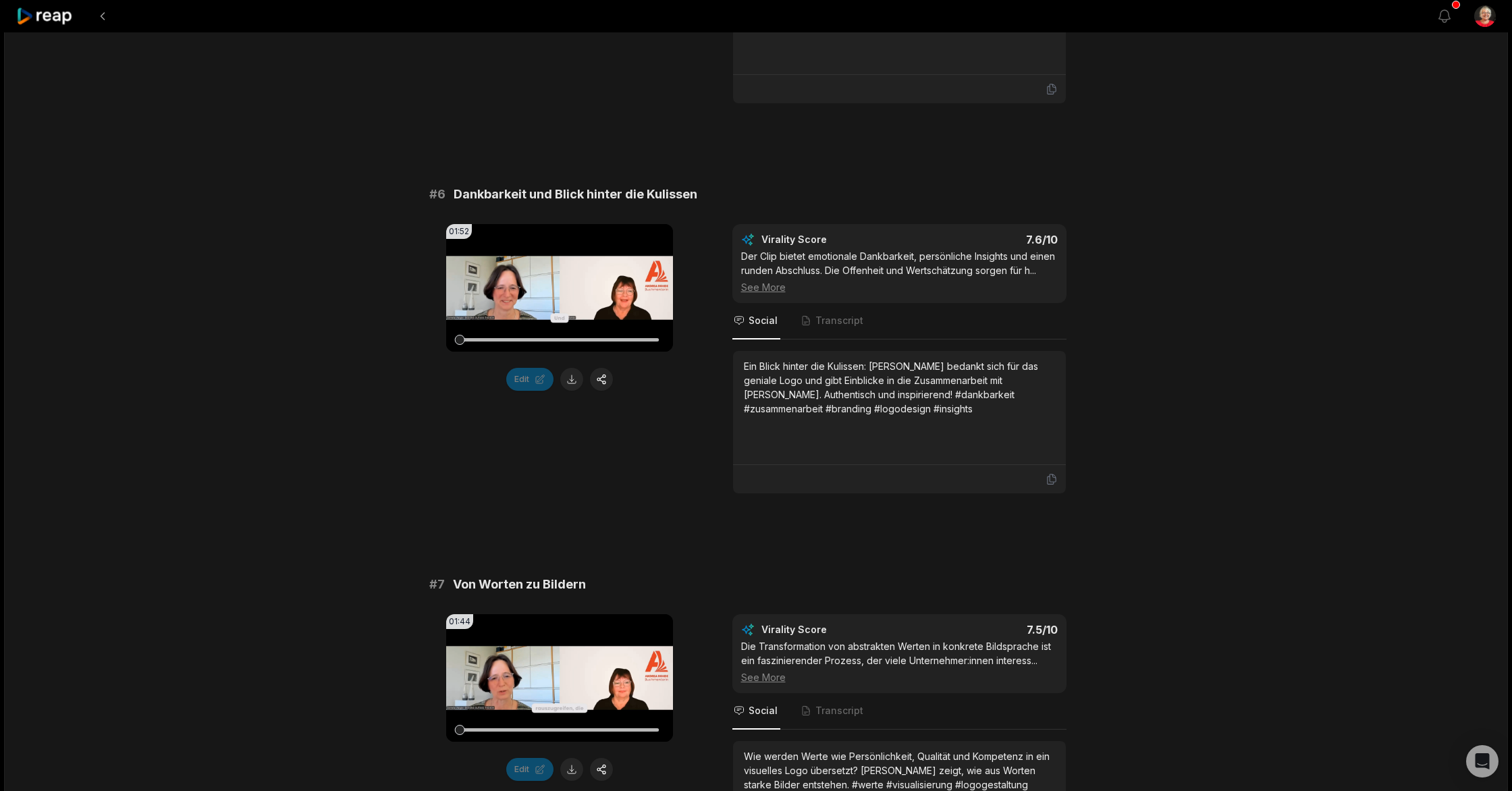
scroll to position [2095, 0]
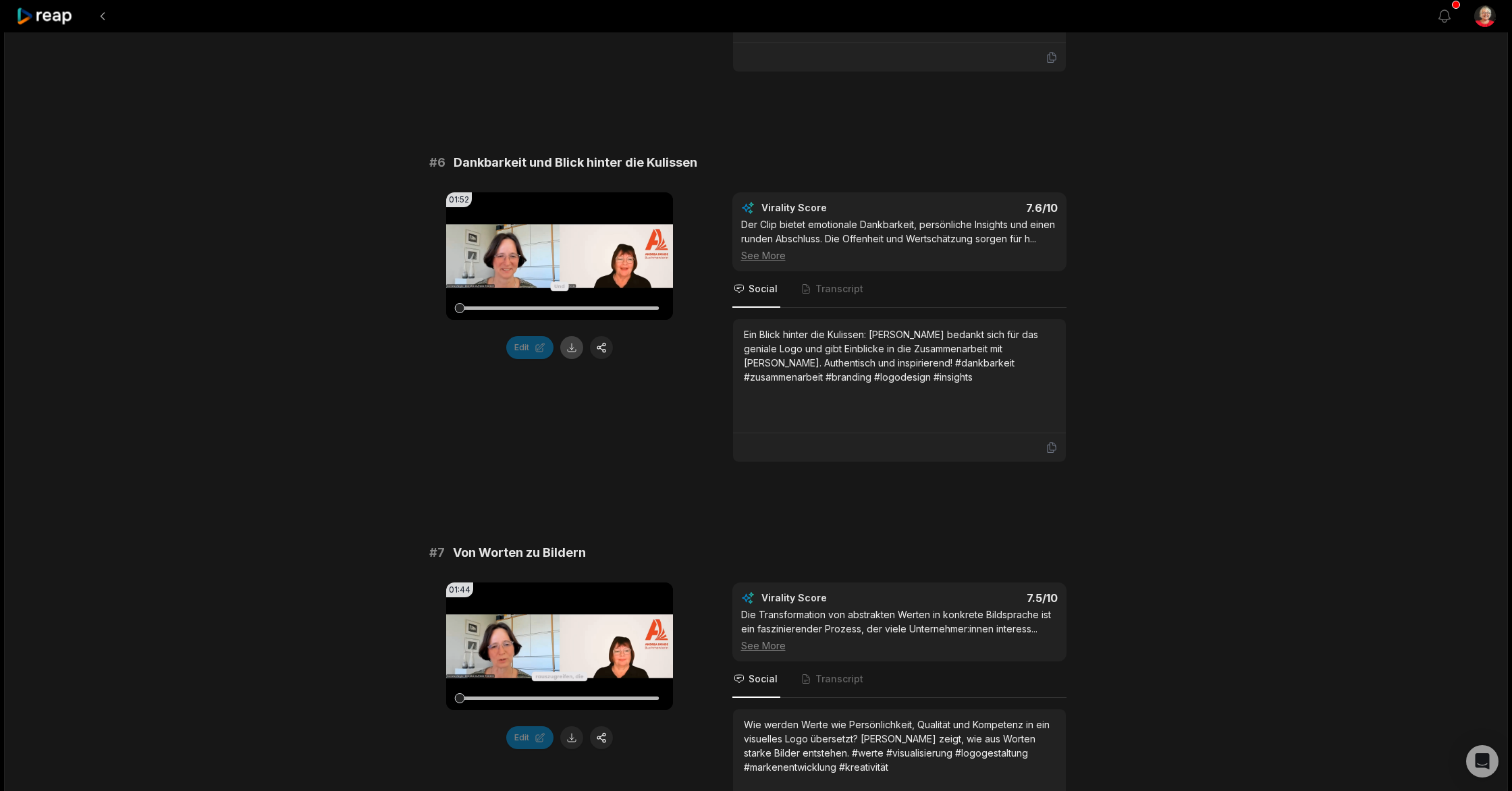
click at [569, 349] on button at bounding box center [572, 348] width 23 height 23
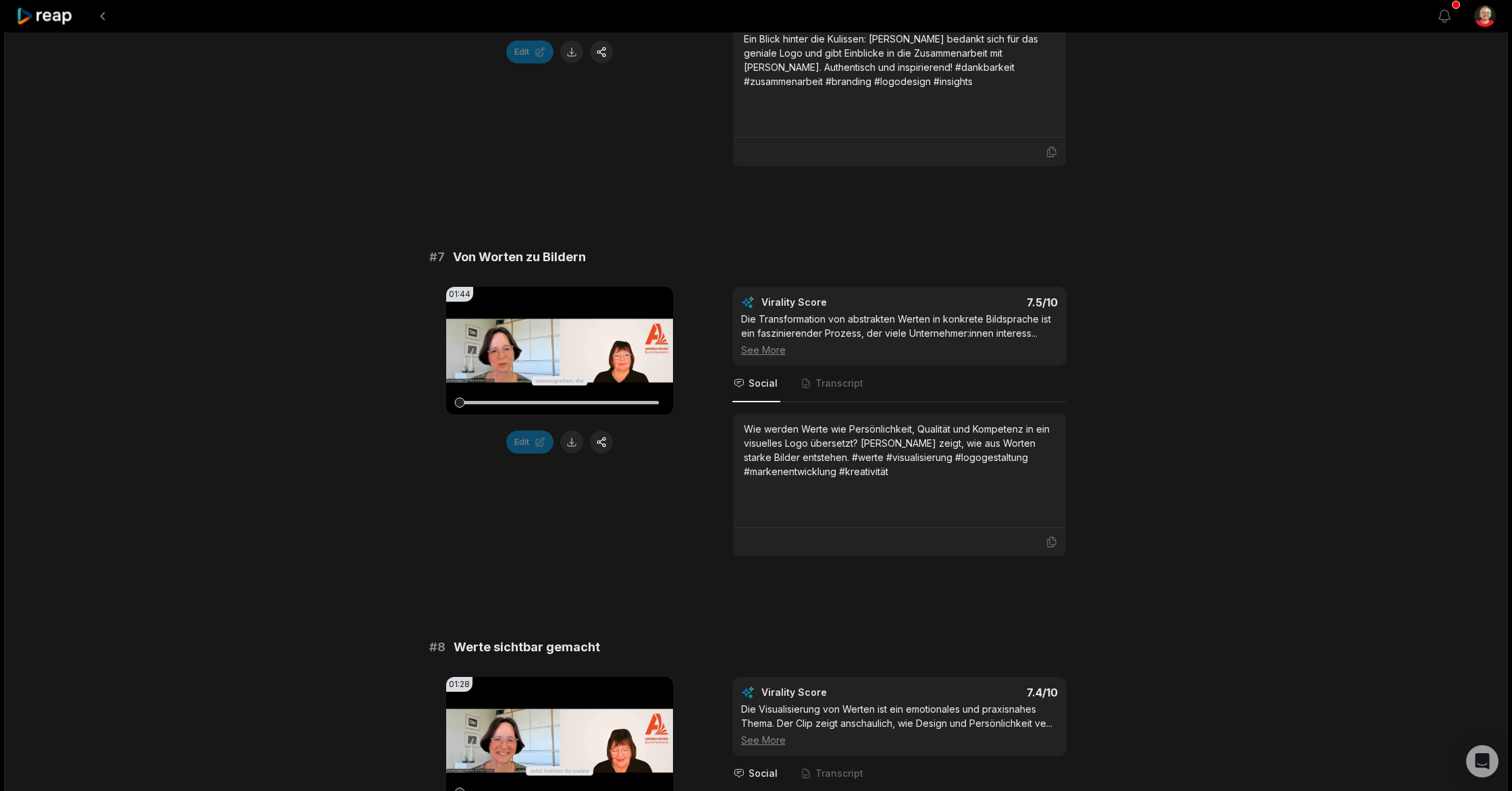
scroll to position [2477, 0]
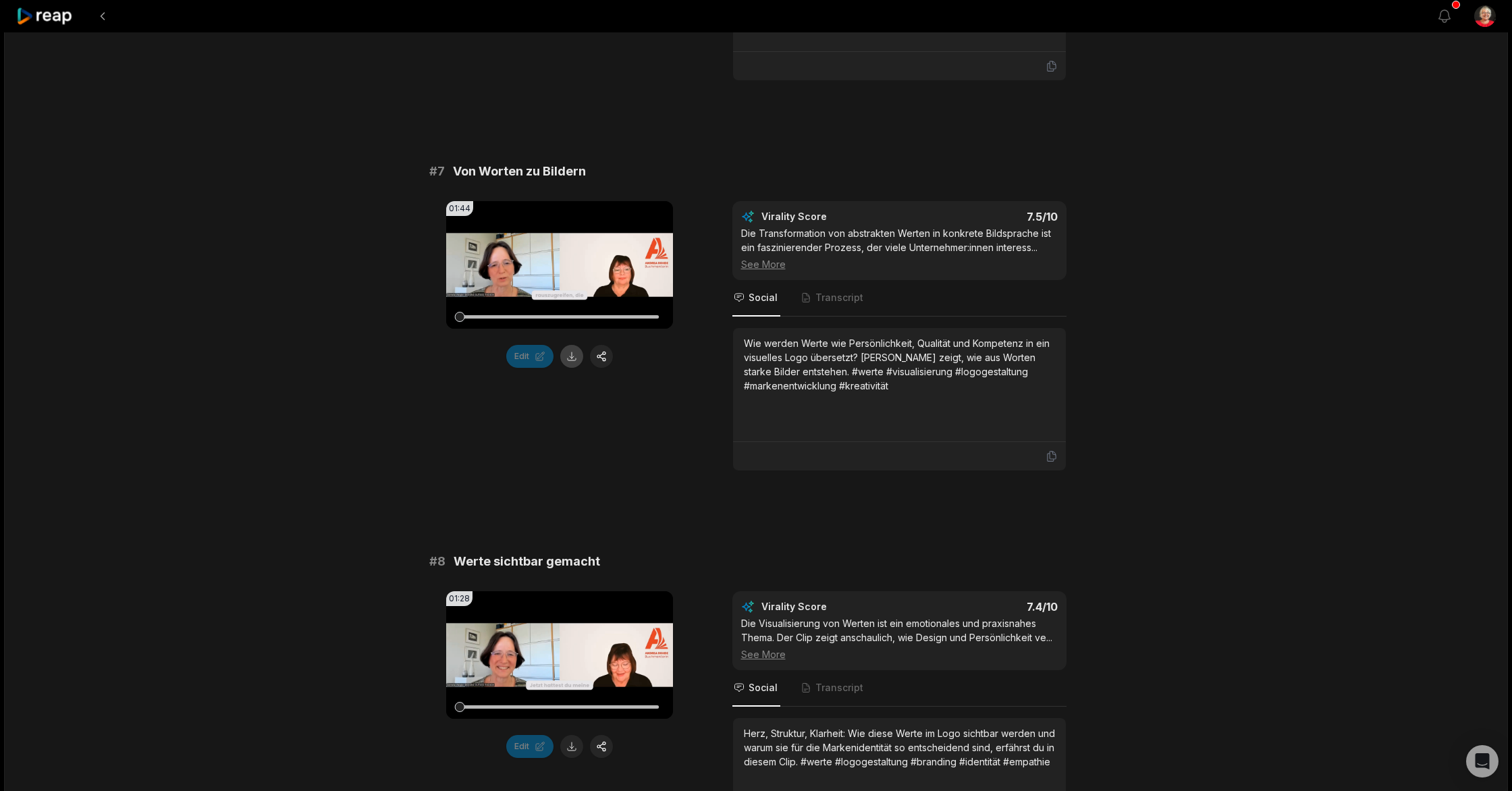
click at [569, 357] on button at bounding box center [572, 356] width 23 height 23
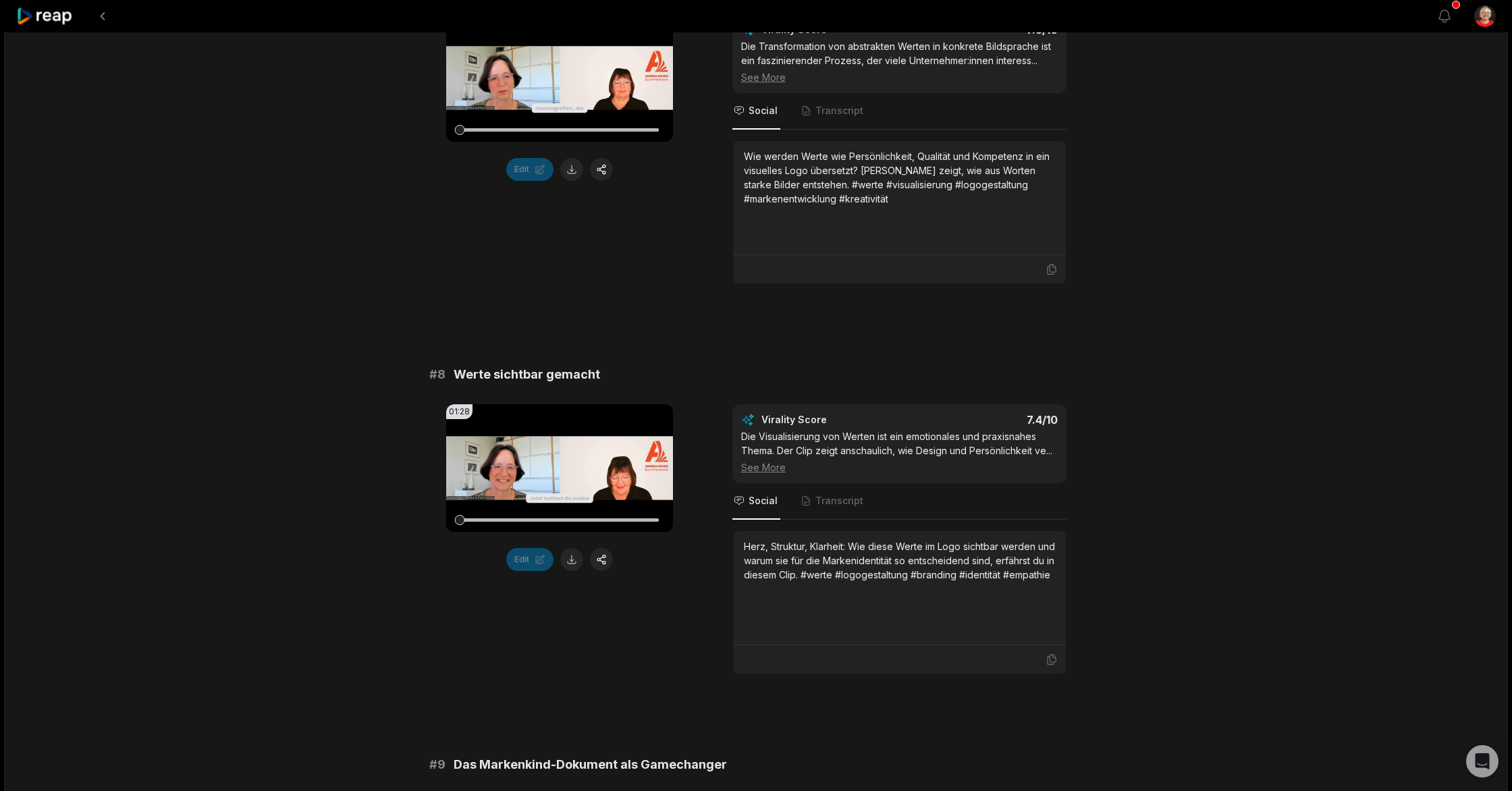
scroll to position [2781, 0]
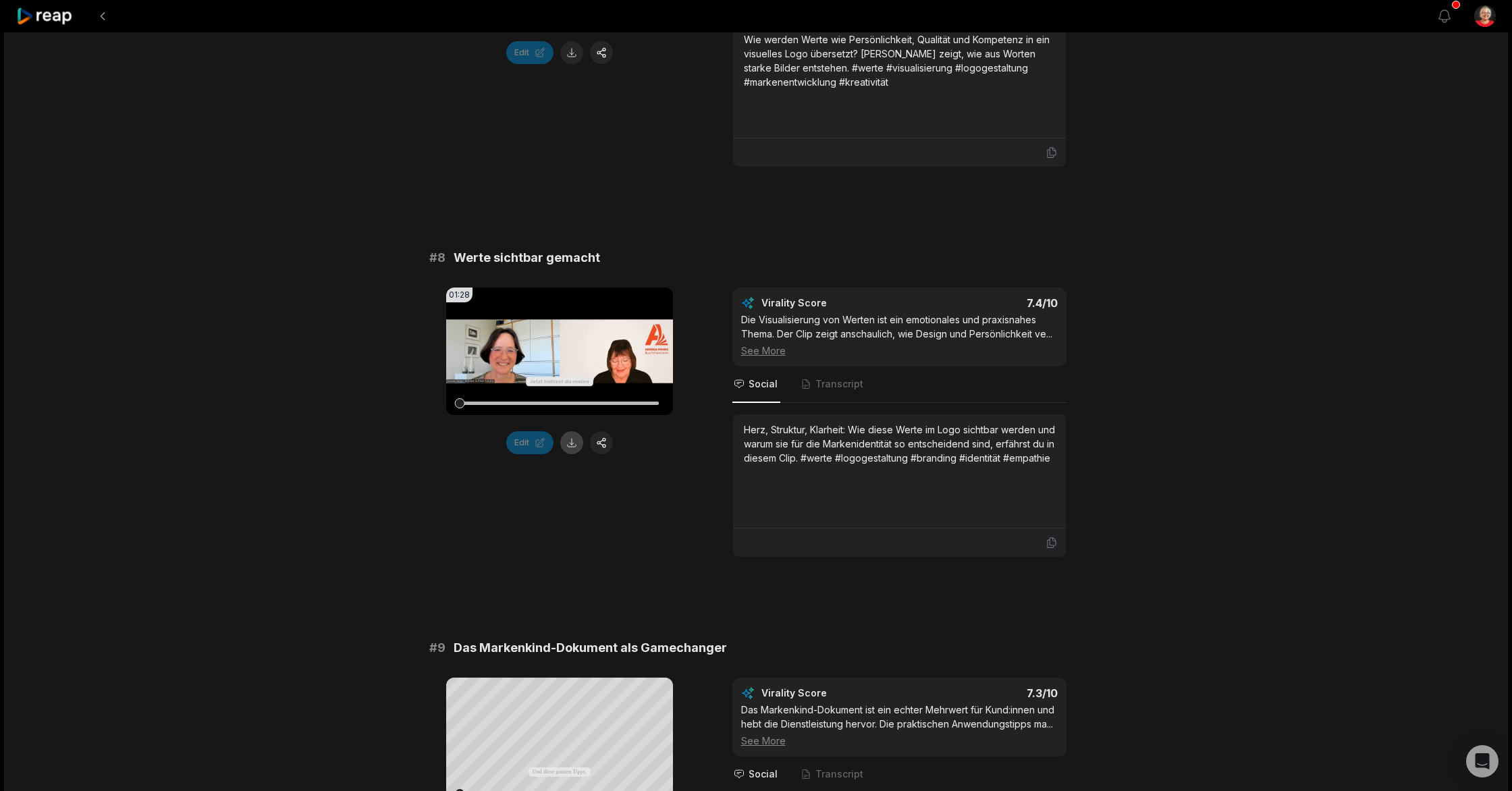
click at [572, 443] on button at bounding box center [572, 443] width 23 height 23
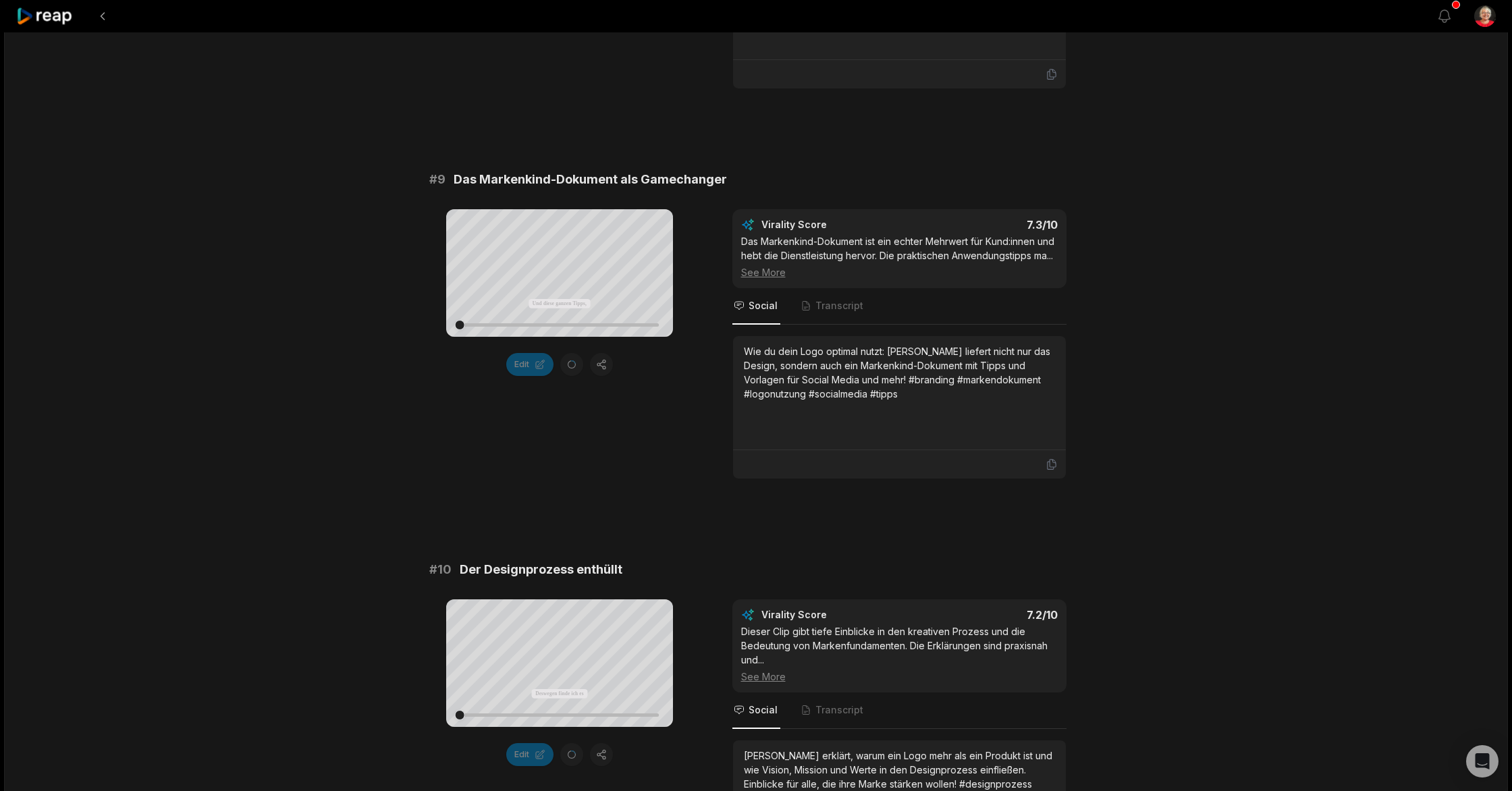
scroll to position [3249, 0]
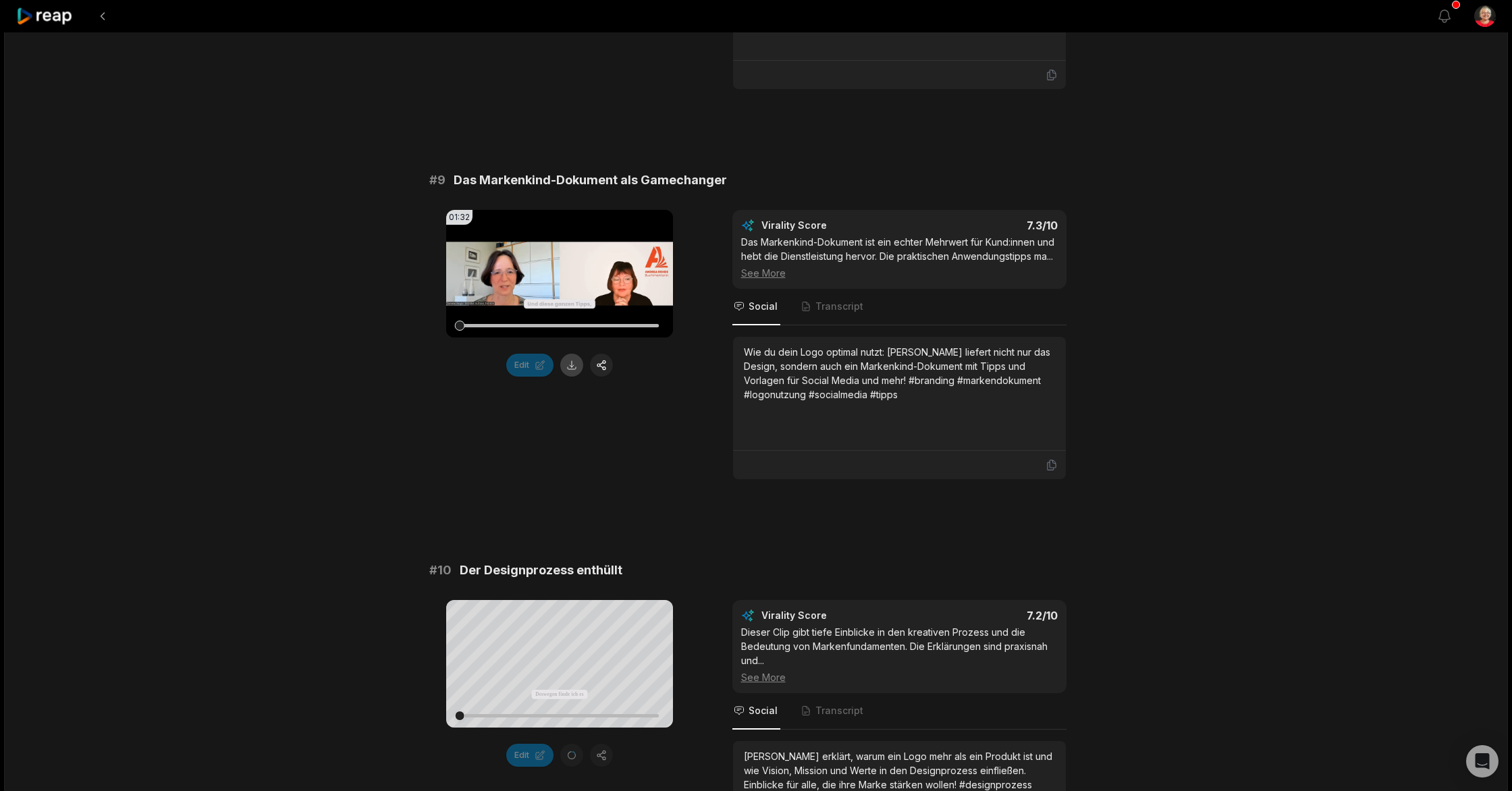
click at [572, 365] on button at bounding box center [572, 365] width 23 height 23
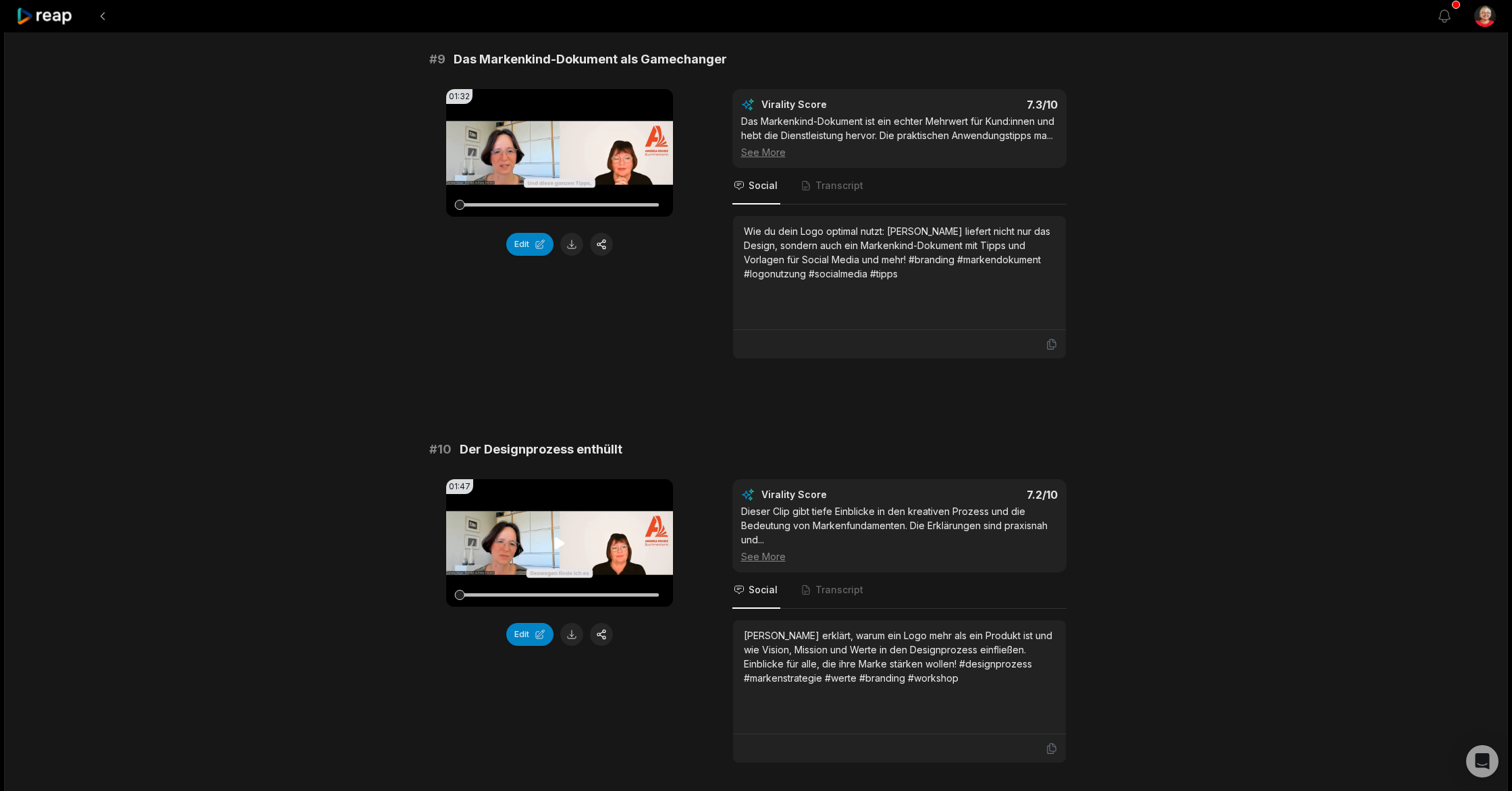
scroll to position [3258, 0]
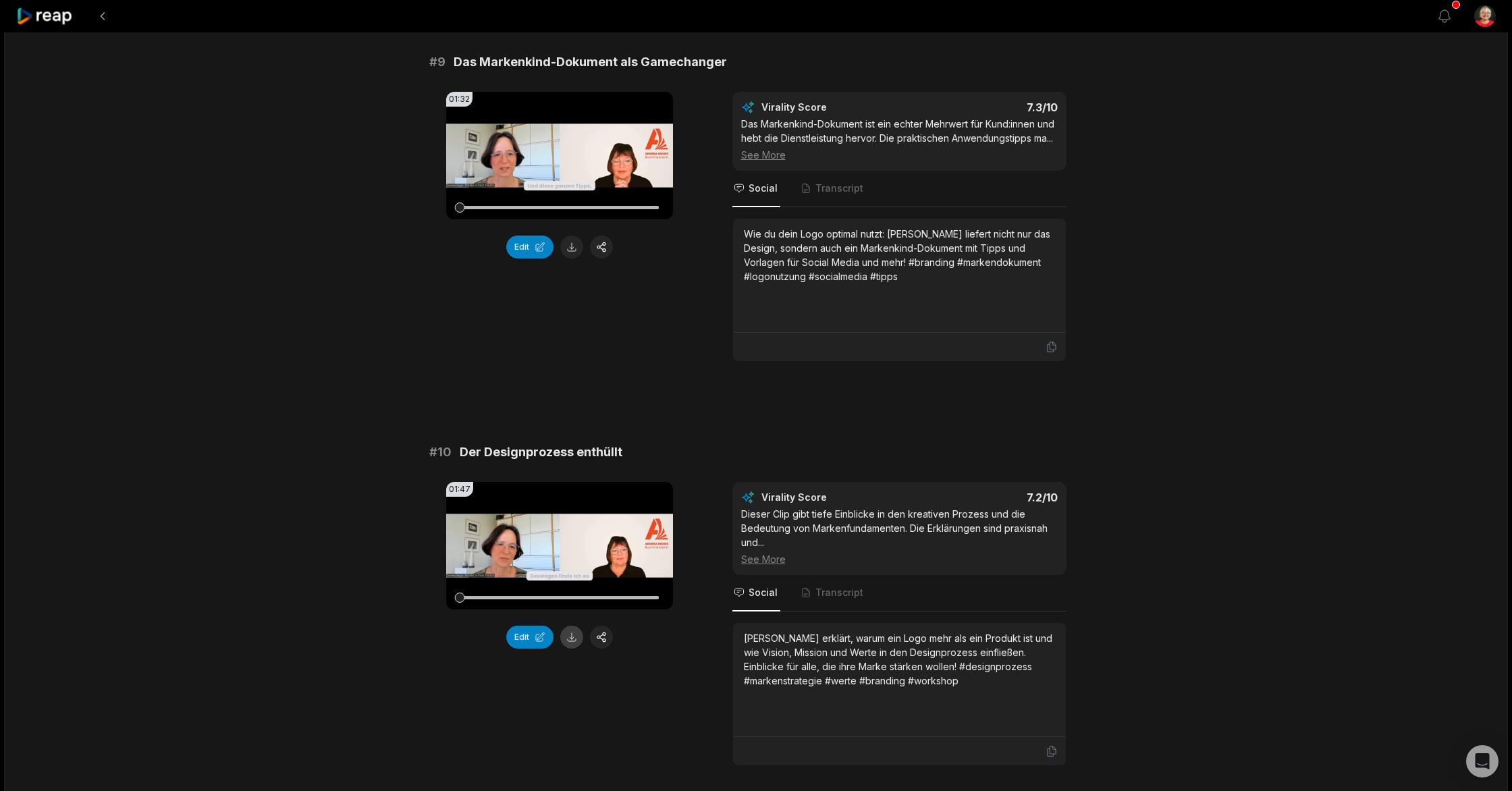
click at [574, 637] on button at bounding box center [572, 637] width 23 height 23
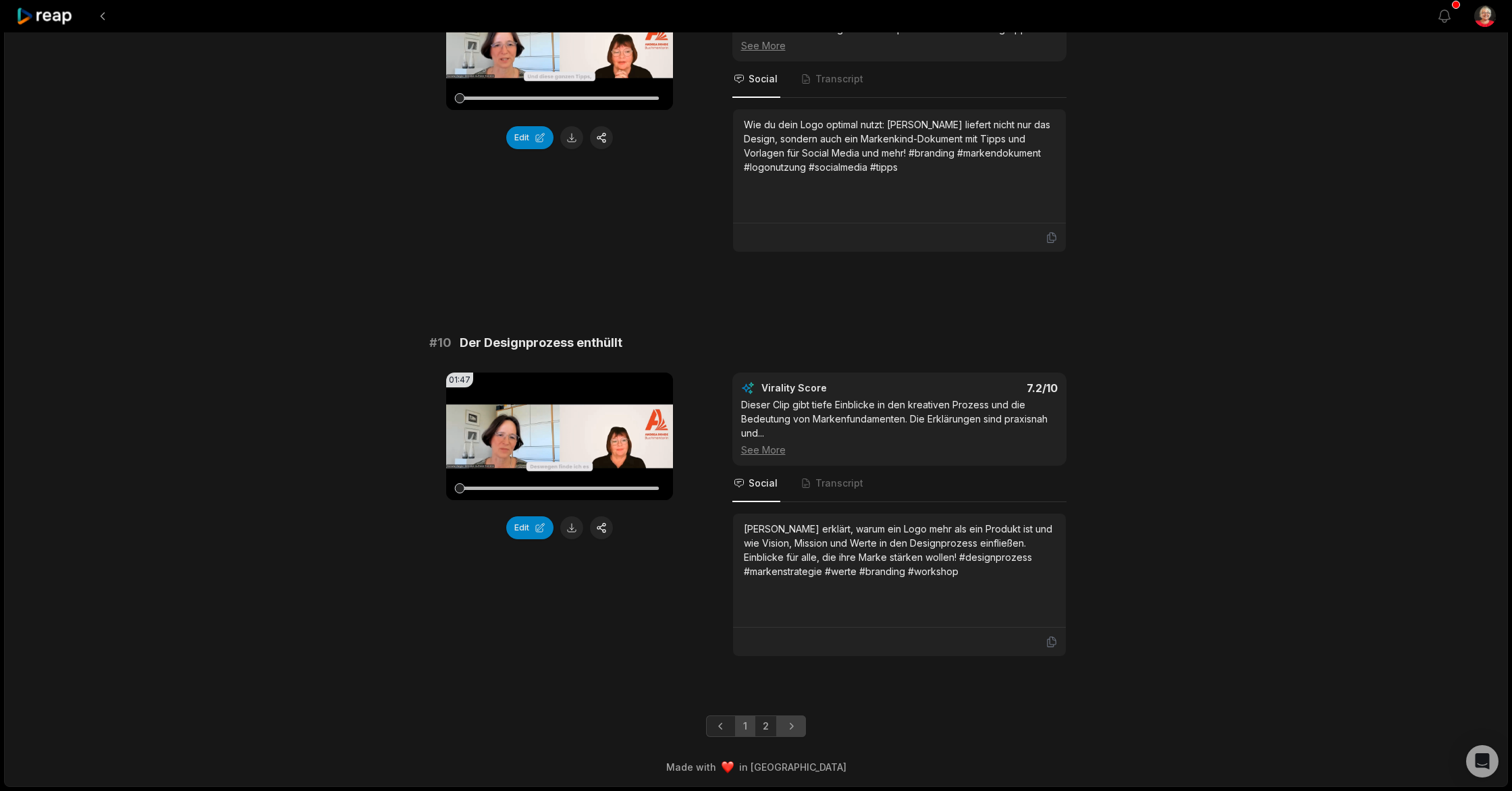
click at [793, 728] on icon "Next page" at bounding box center [791, 726] width 14 height 14
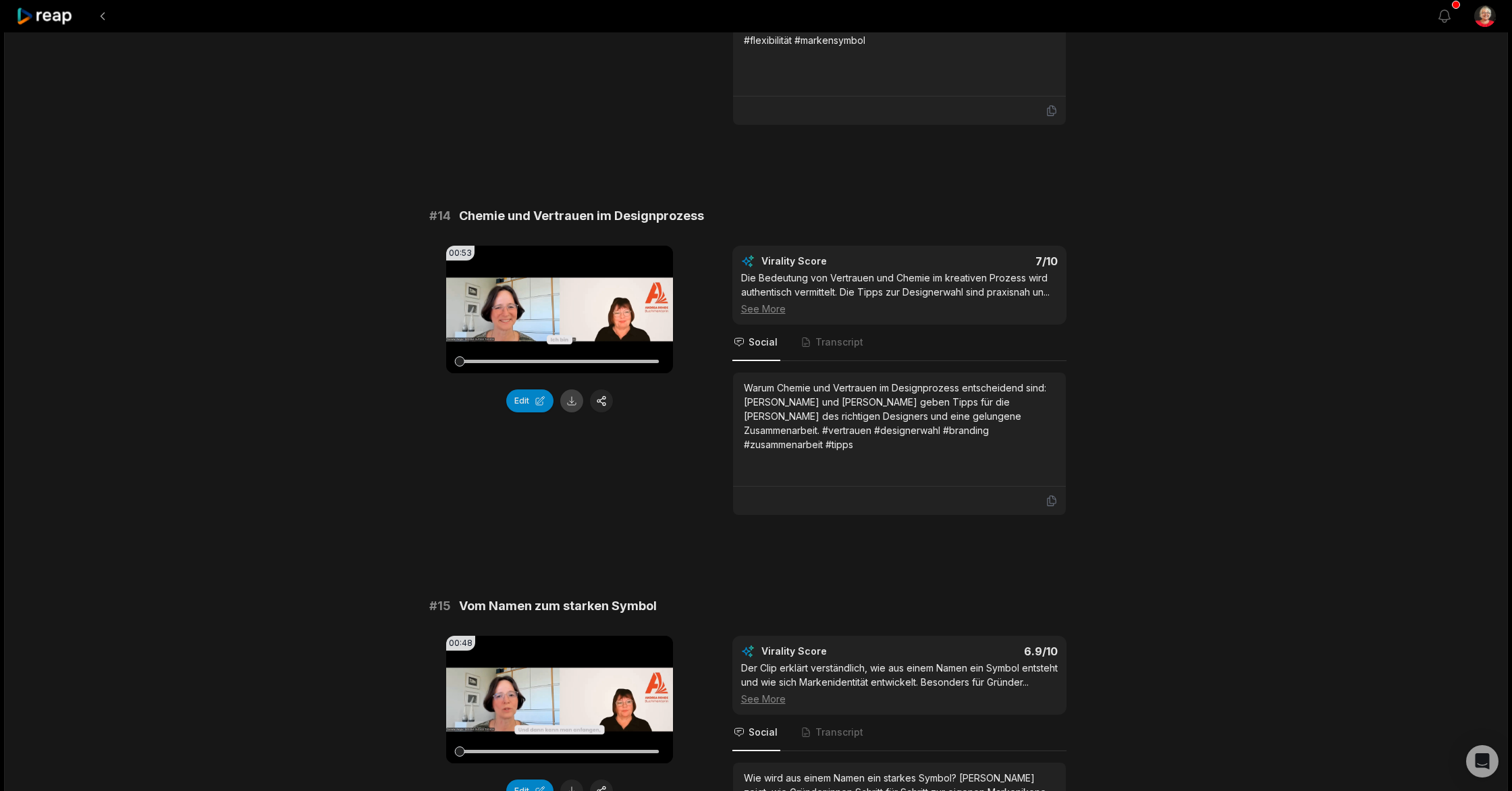
click at [573, 404] on button at bounding box center [572, 401] width 23 height 23
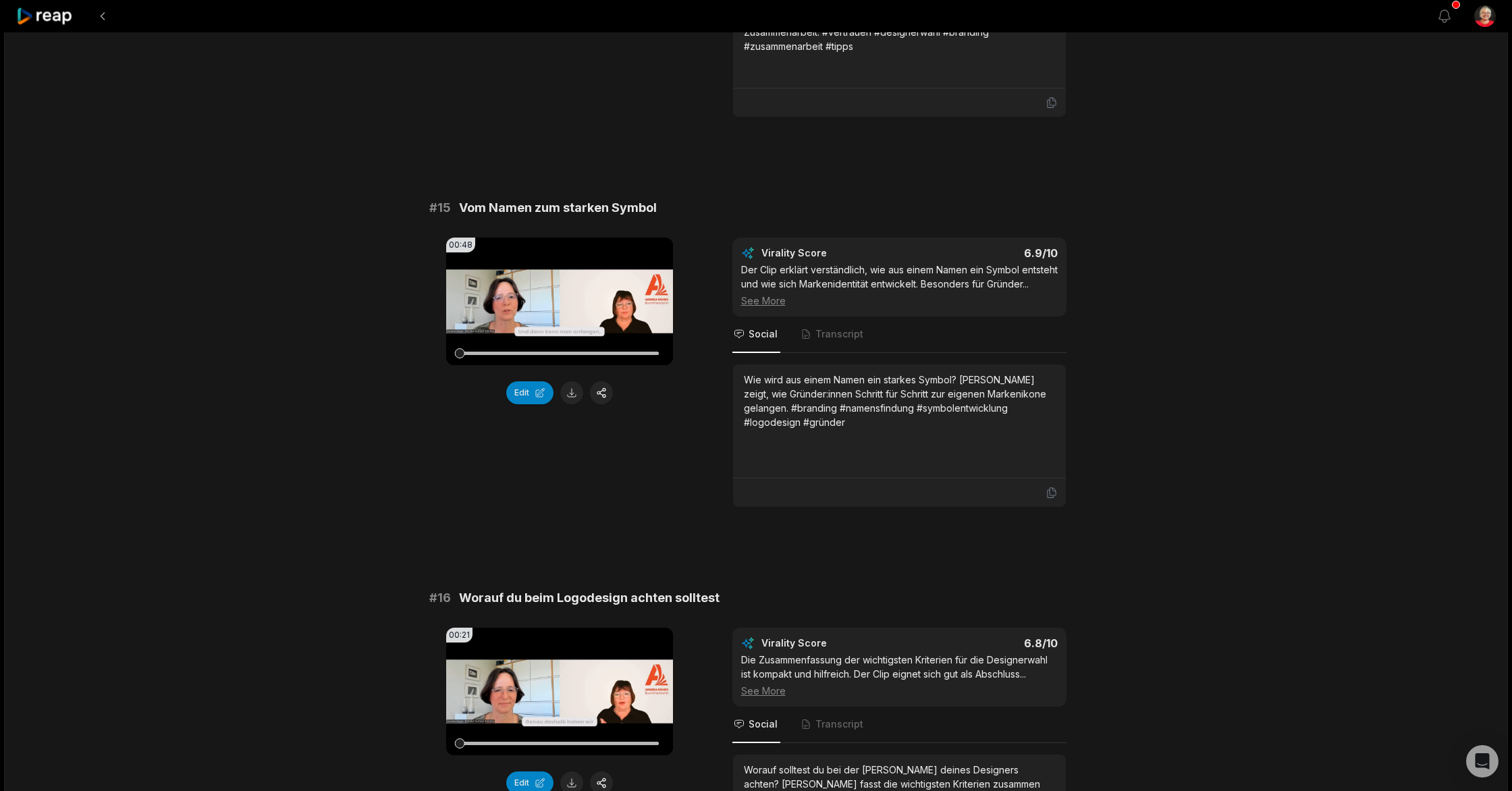
scroll to position [1564, 0]
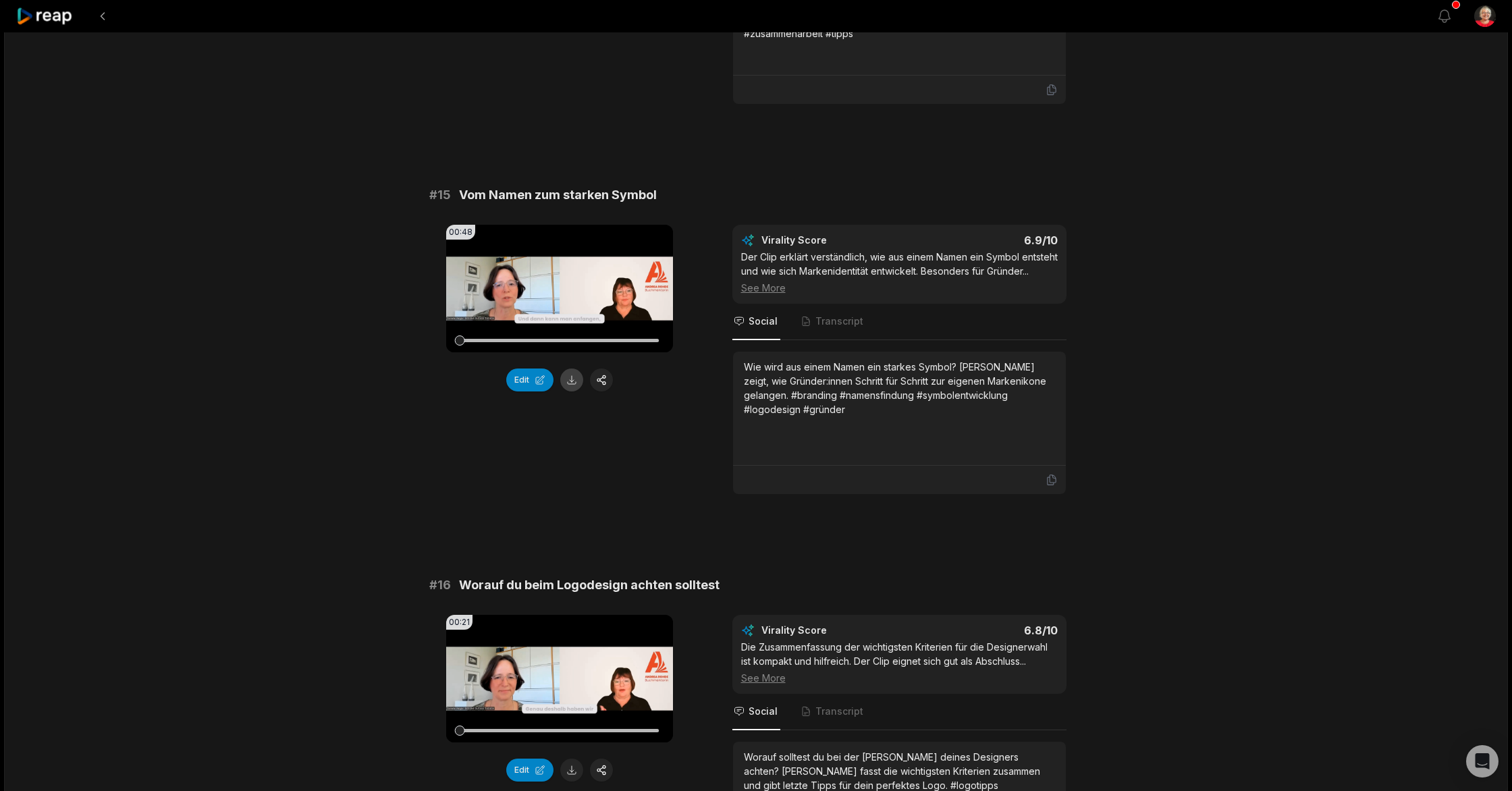
click at [574, 387] on button at bounding box center [572, 380] width 23 height 23
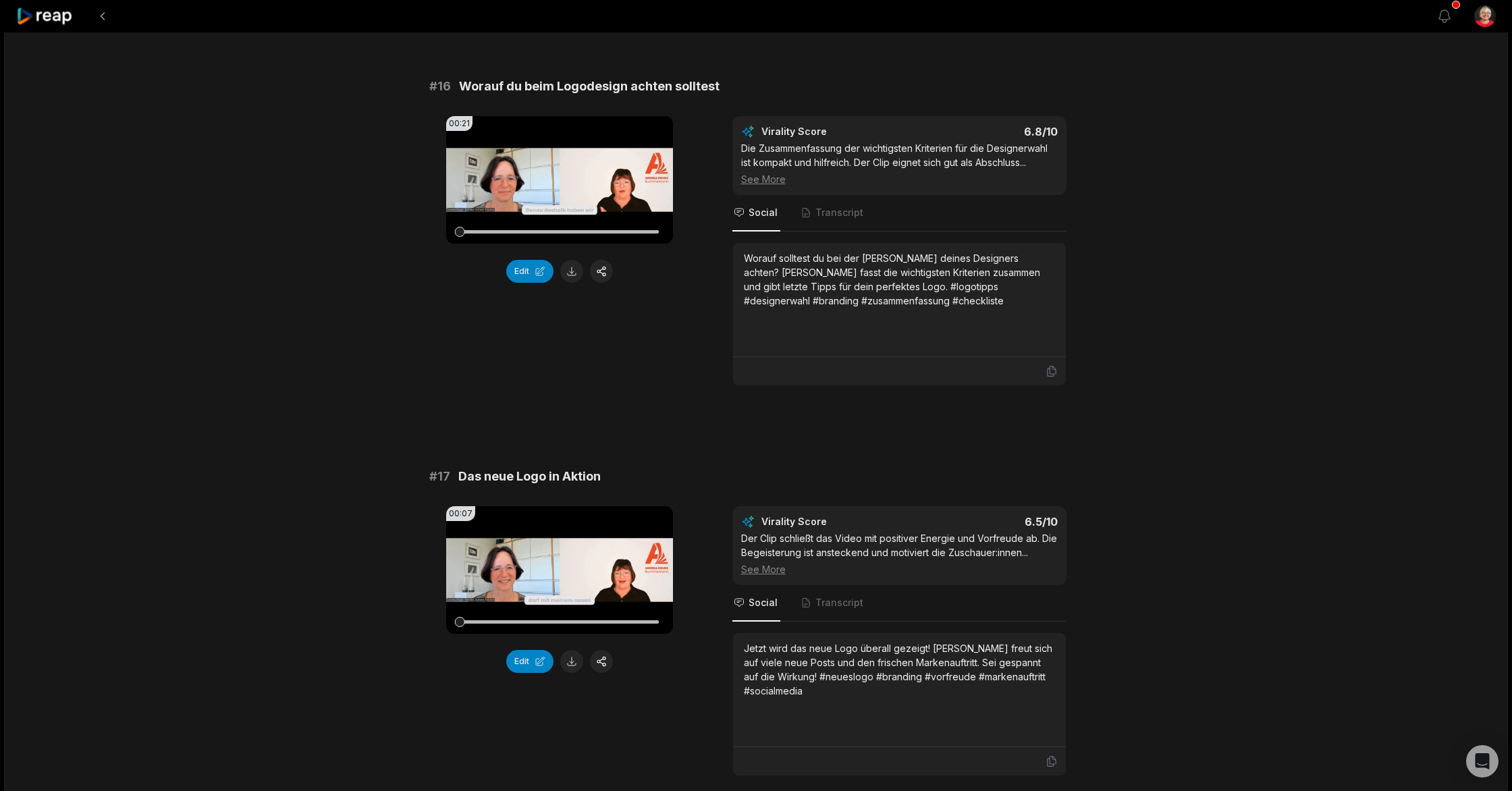
scroll to position [2095, 0]
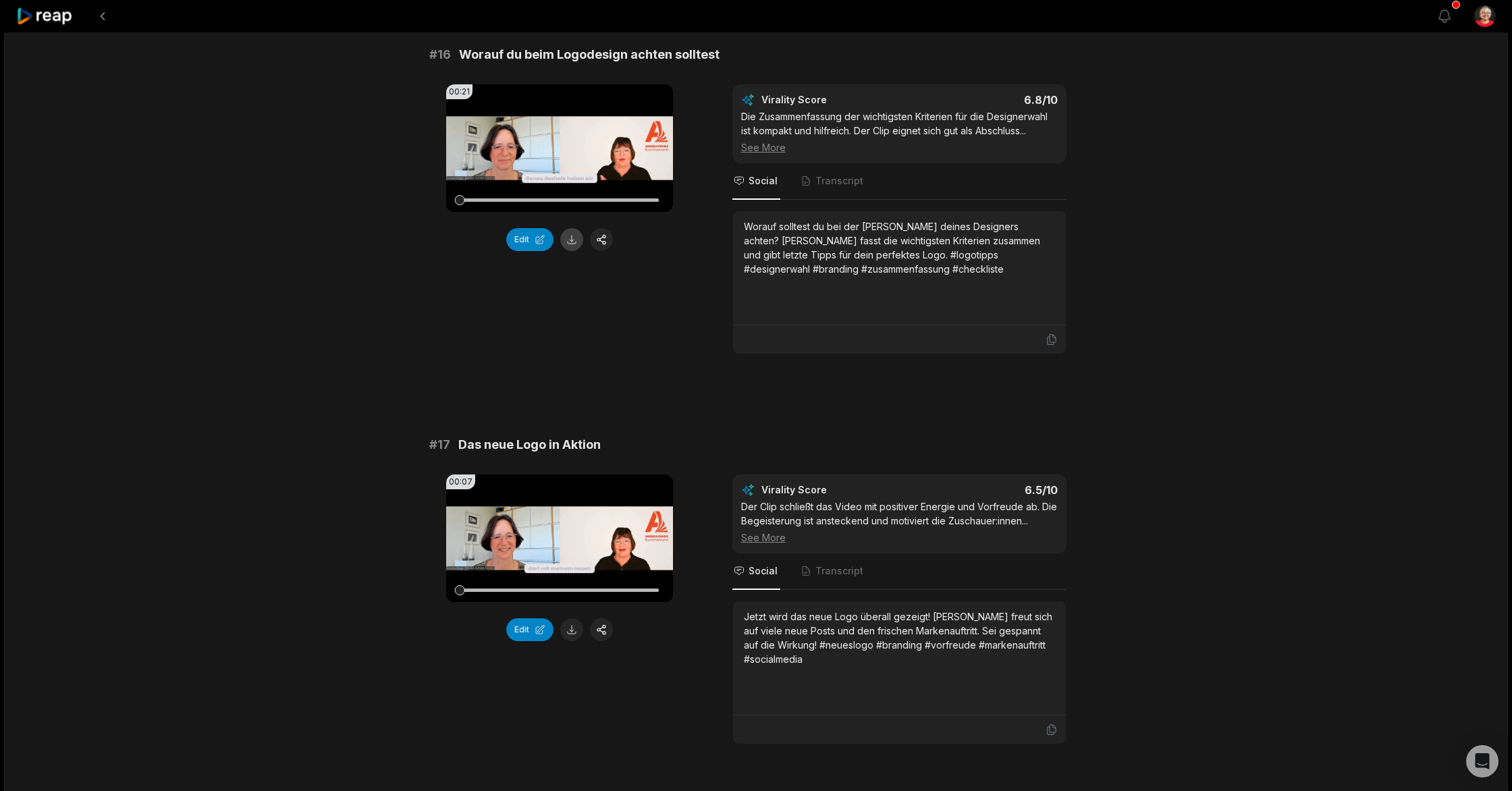
click at [570, 251] on button at bounding box center [572, 239] width 23 height 23
click at [575, 641] on button at bounding box center [572, 630] width 23 height 23
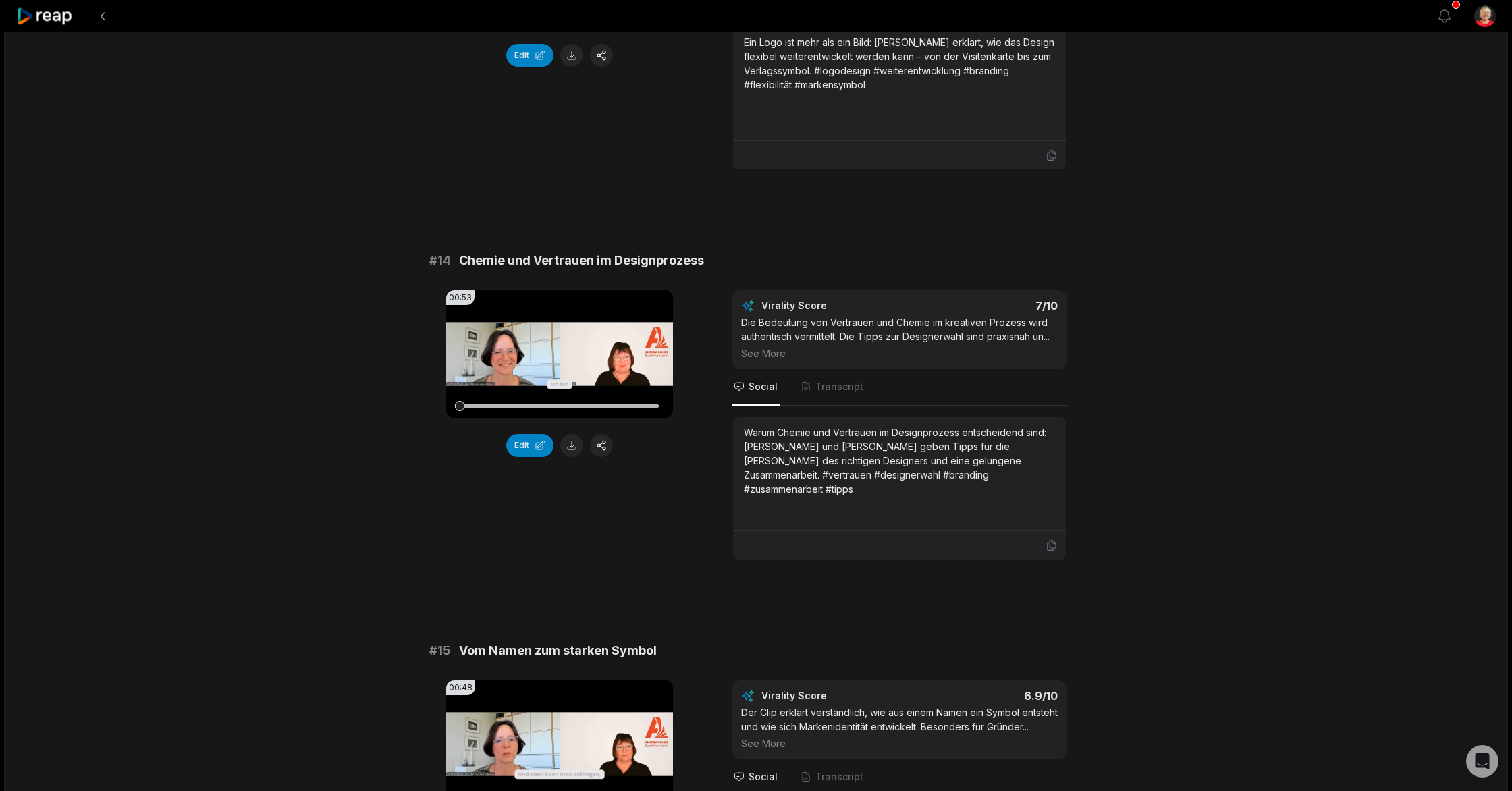
scroll to position [982, 0]
